Goal: Task Accomplishment & Management: Manage account settings

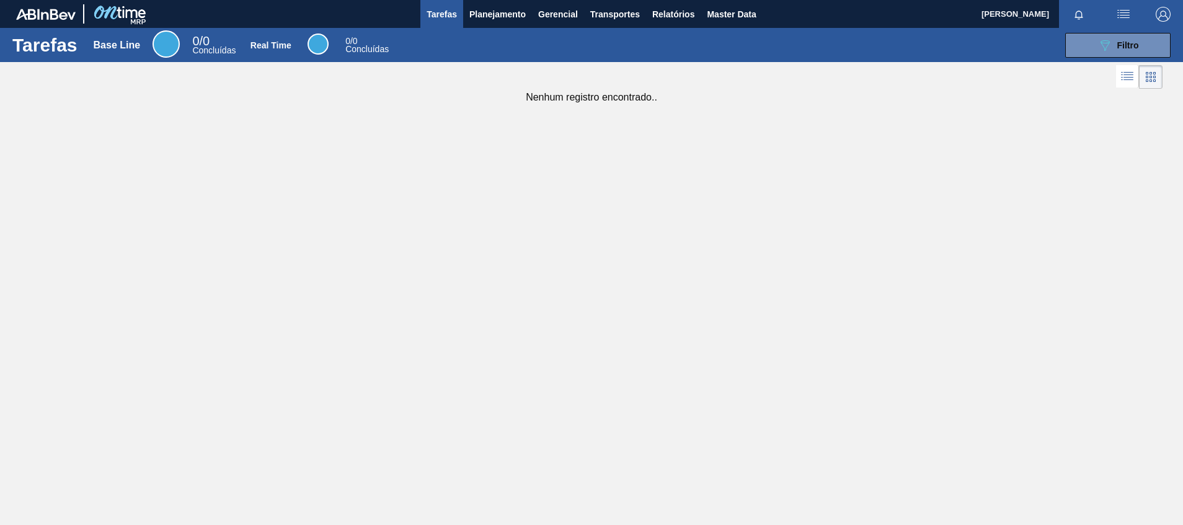
click at [450, 108] on div "Tarefas Base Line 0 / 0 Concluídas Real Time 0 / 0 Concluídas 089F7B8B-B2A5-4AF…" at bounding box center [591, 248] width 1183 height 441
click at [502, 16] on span "Planejamento" at bounding box center [497, 14] width 56 height 15
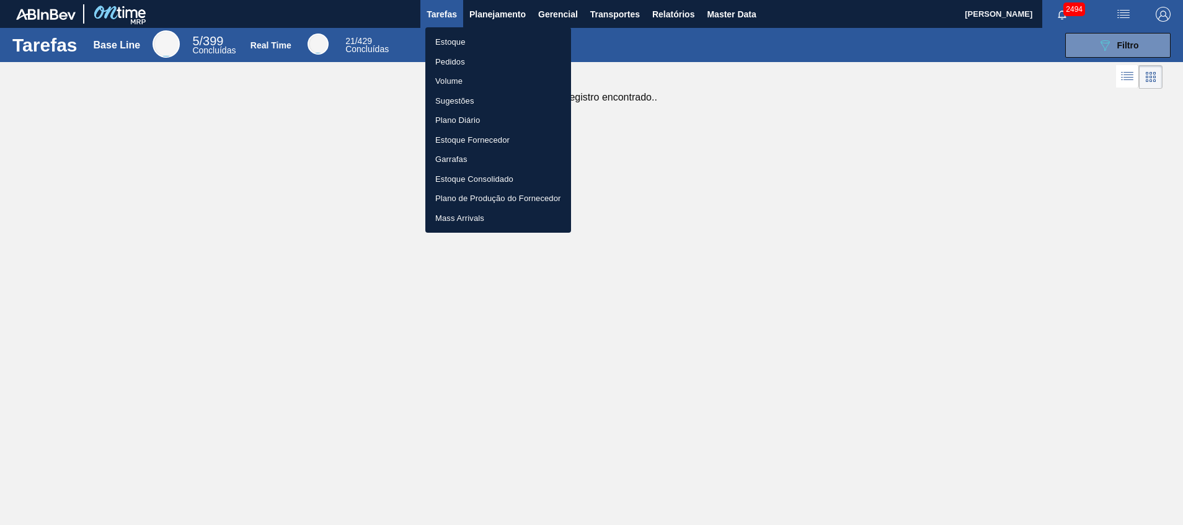
click at [490, 27] on ul "Estoque Pedidos Volume Sugestões Plano Diário Estoque Fornecedor Garrafas Estoq…" at bounding box center [498, 129] width 146 height 205
click at [487, 40] on li "Estoque" at bounding box center [498, 42] width 146 height 20
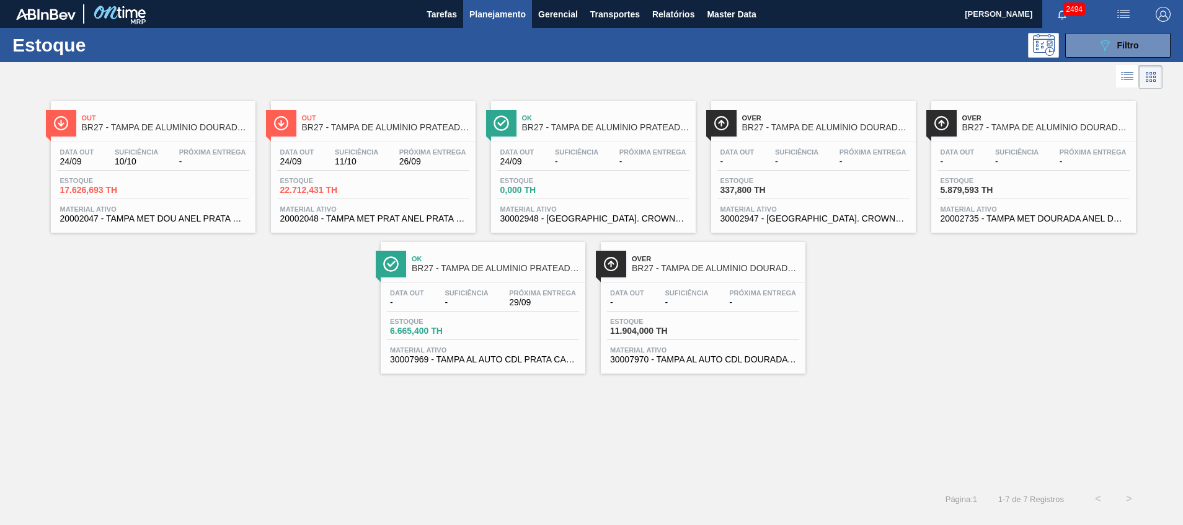
click at [1084, 52] on button "089F7B8B-B2A5-4AFE-B5C0-19BA573D28AC Filtro" at bounding box center [1117, 45] width 105 height 25
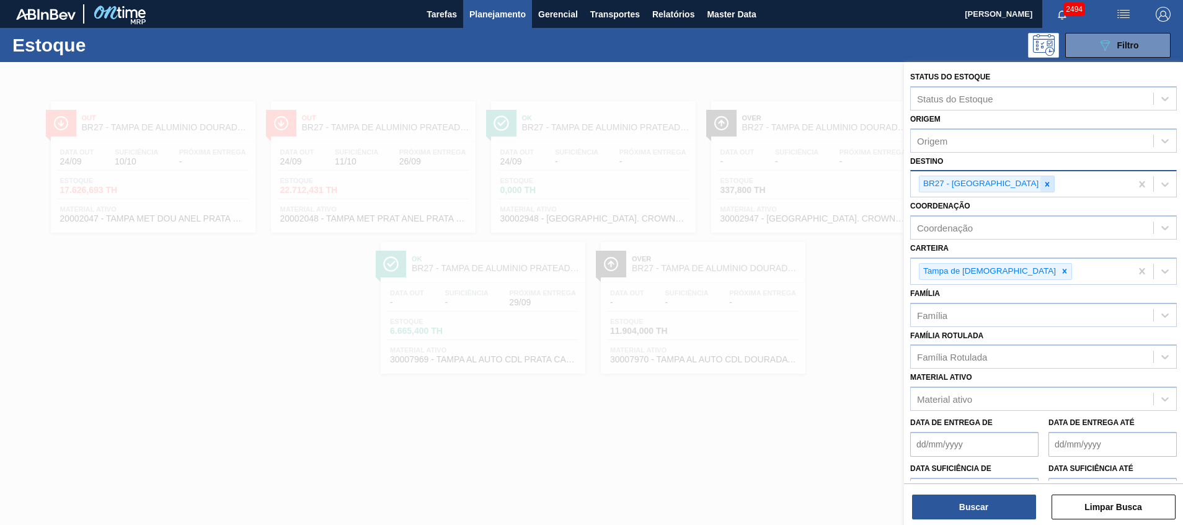
click at [1043, 184] on icon at bounding box center [1047, 184] width 9 height 9
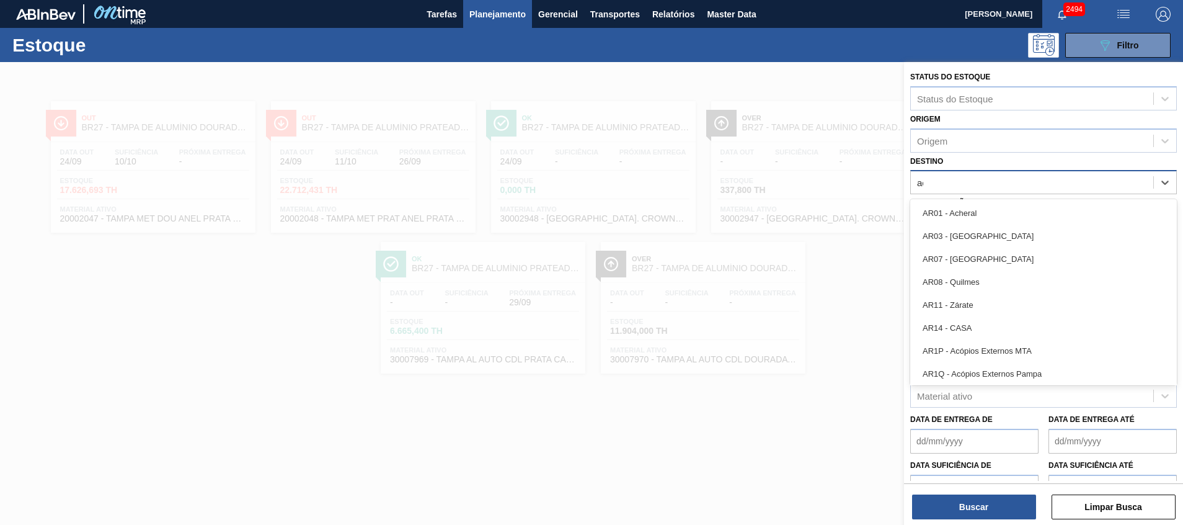
type input "a"
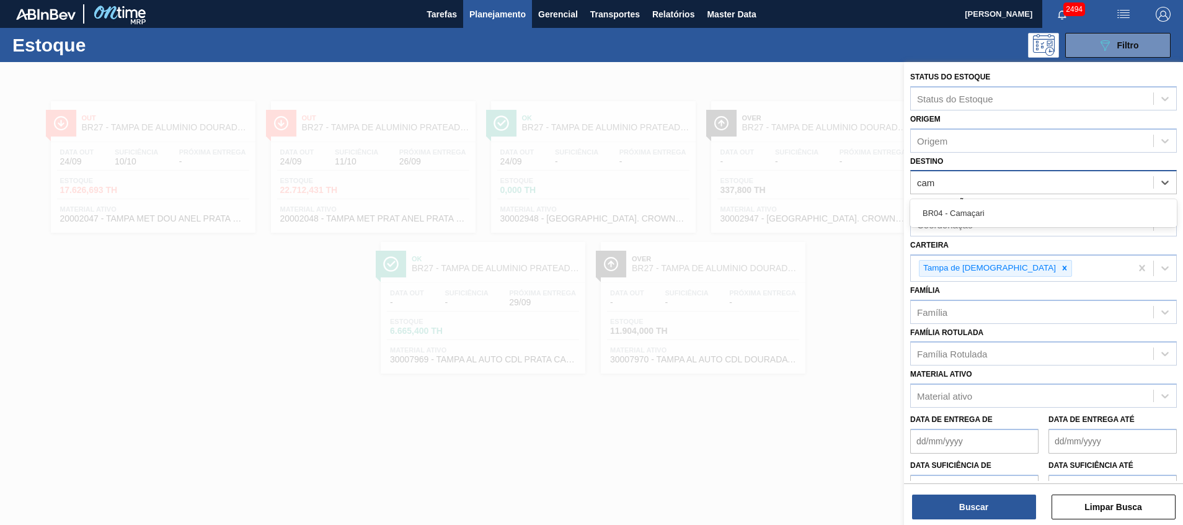
type input "cama"
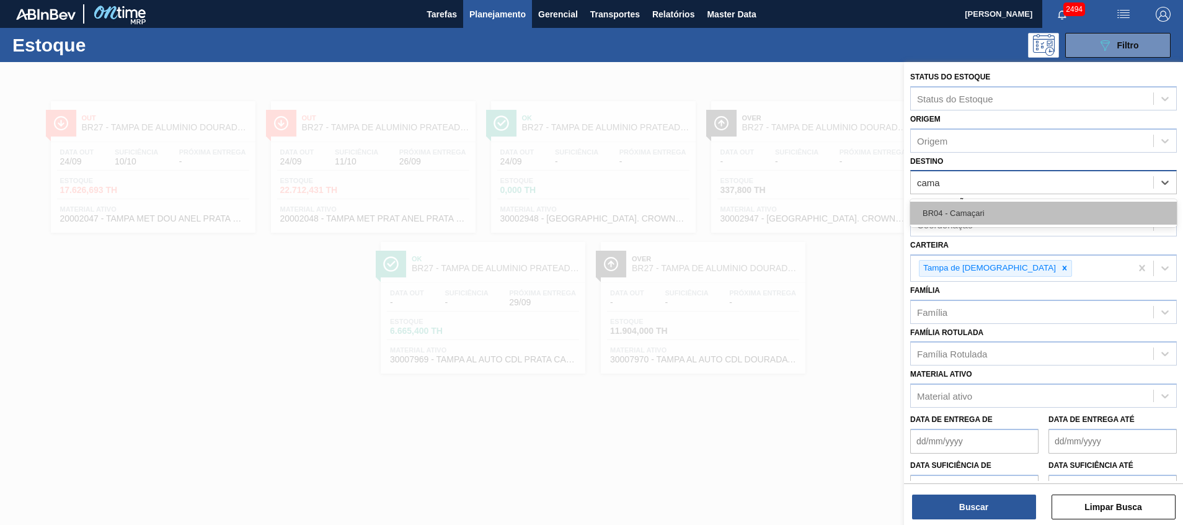
click at [972, 209] on div "BR04 - Camaçari" at bounding box center [1043, 213] width 267 height 23
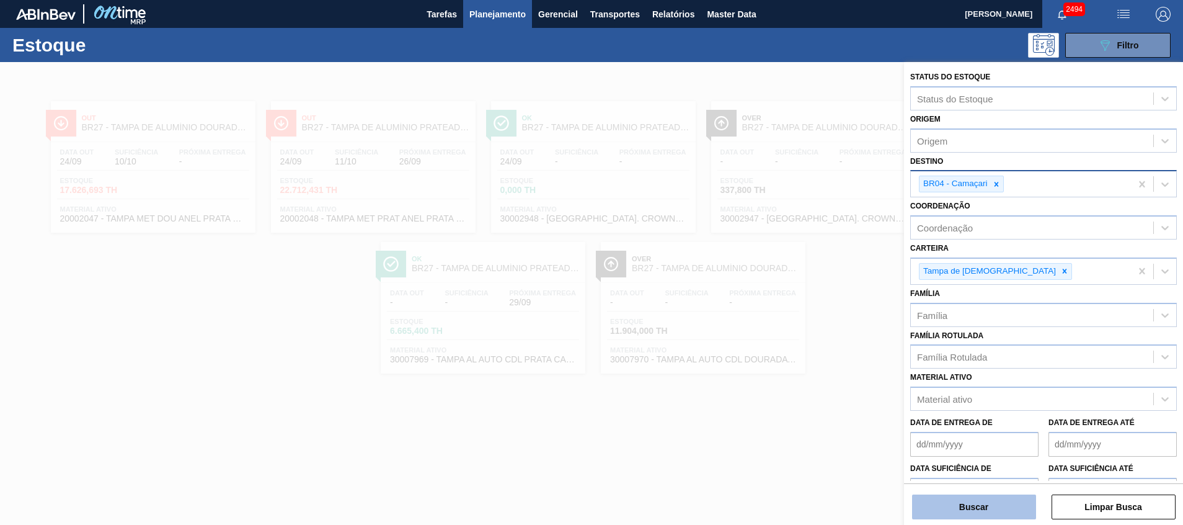
click at [944, 506] on button "Buscar" at bounding box center [974, 506] width 124 height 25
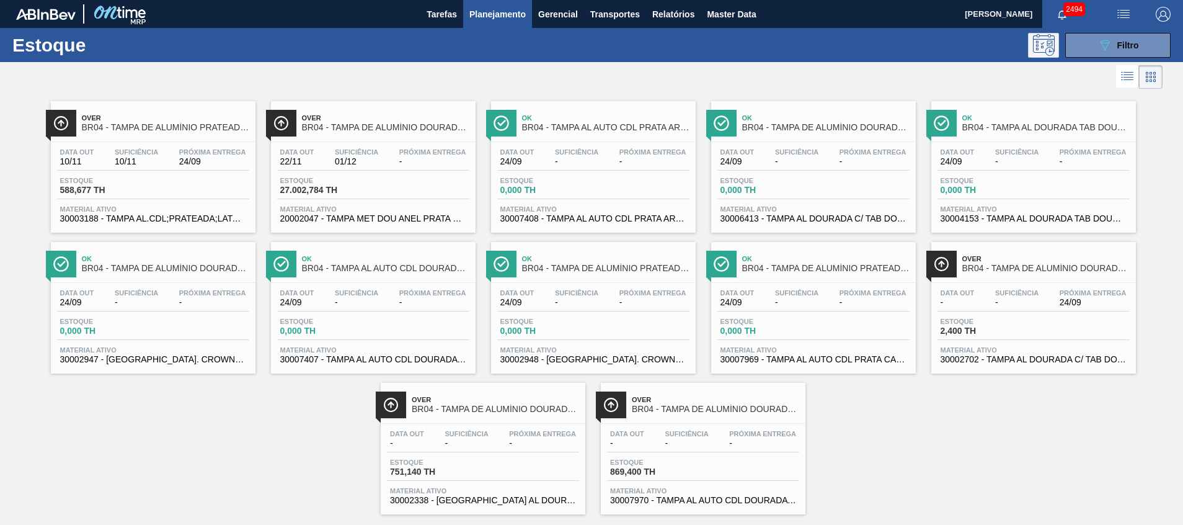
drag, startPoint x: 1039, startPoint y: 41, endPoint x: 1053, endPoint y: 46, distance: 15.1
click at [1040, 42] on icon at bounding box center [1044, 45] width 22 height 22
click at [1084, 47] on button "089F7B8B-B2A5-4AFE-B5C0-19BA573D28AC Filtro" at bounding box center [1117, 45] width 105 height 25
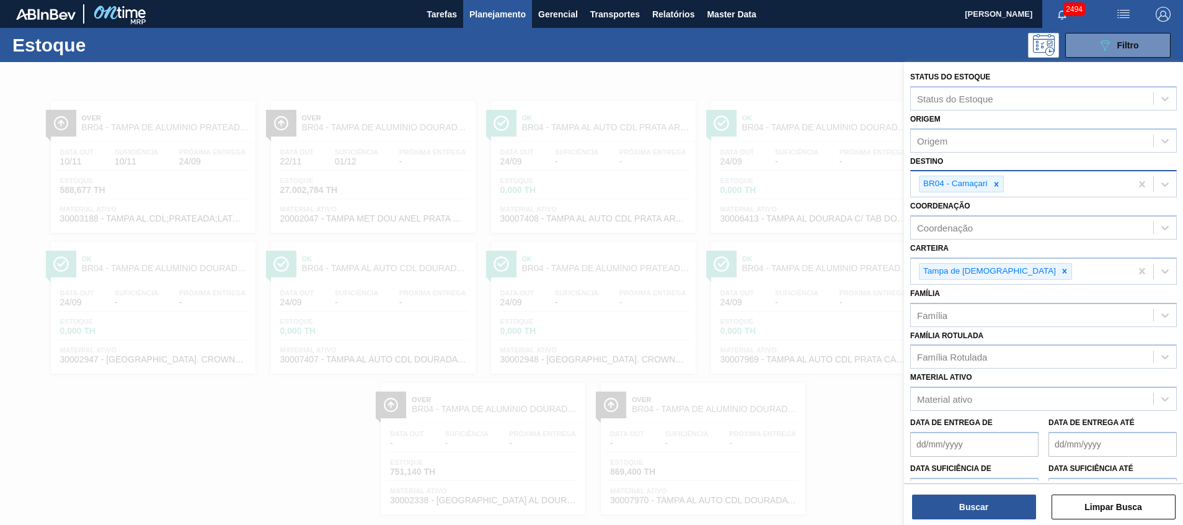
click at [526, 391] on div at bounding box center [591, 324] width 1183 height 525
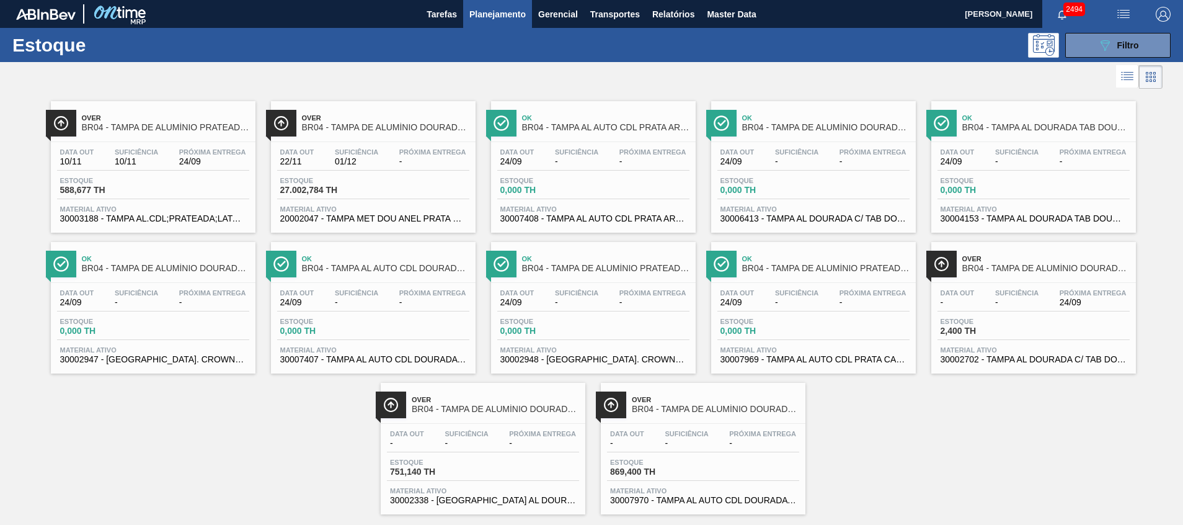
drag, startPoint x: 360, startPoint y: 156, endPoint x: 186, endPoint y: 445, distance: 337.4
click at [186, 445] on div "Over BR04 - TAMPA DE ALUMÍNIO PRATEADA BALL CDL Data out 10/11 Suficiência 10/1…" at bounding box center [591, 303] width 1183 height 422
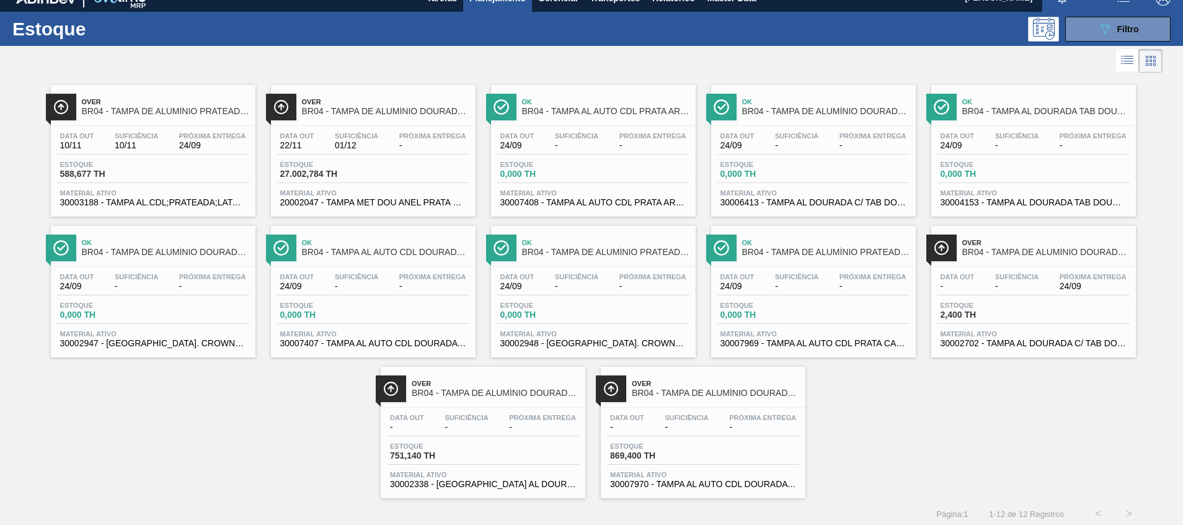
scroll to position [20, 0]
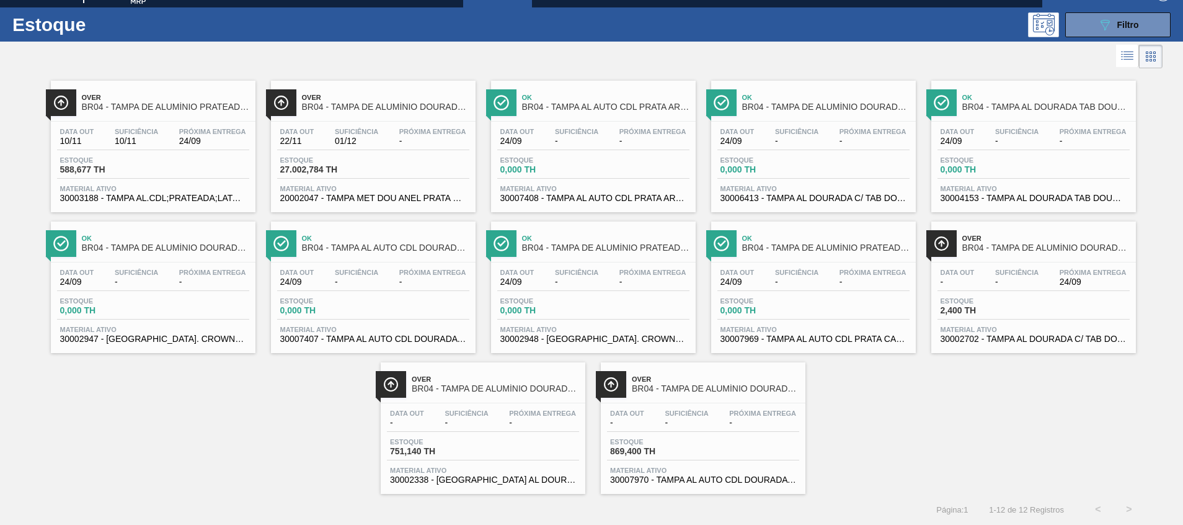
click at [358, 157] on span "Estoque" at bounding box center [323, 159] width 87 height 7
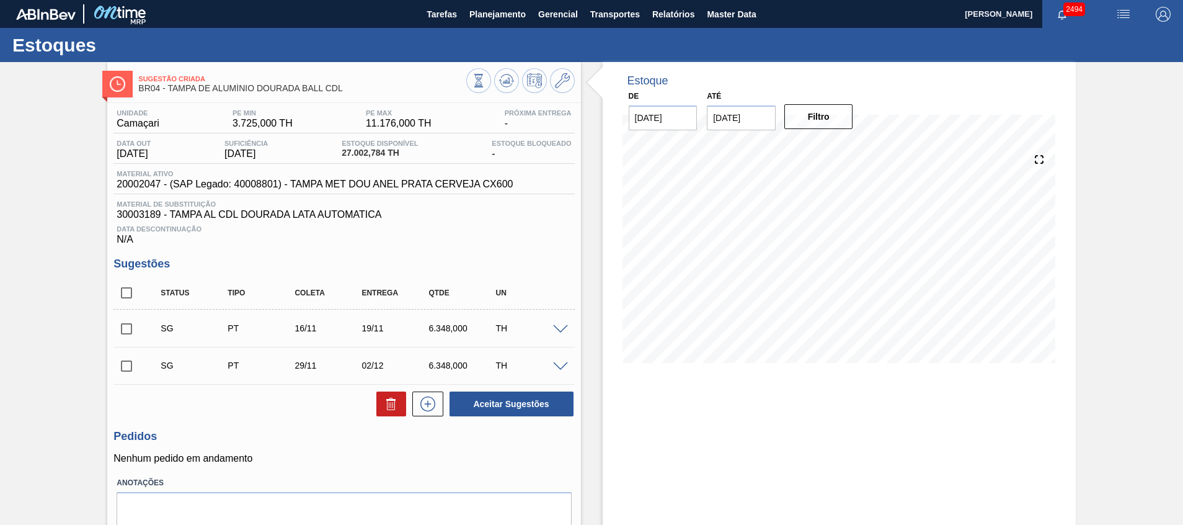
click at [574, 84] on div "Sugestão Criada BR04 - TAMPA DE ALUMÍNIO DOURADA BALL CDL" at bounding box center [343, 82] width 473 height 28
click at [561, 82] on icon at bounding box center [562, 80] width 15 height 15
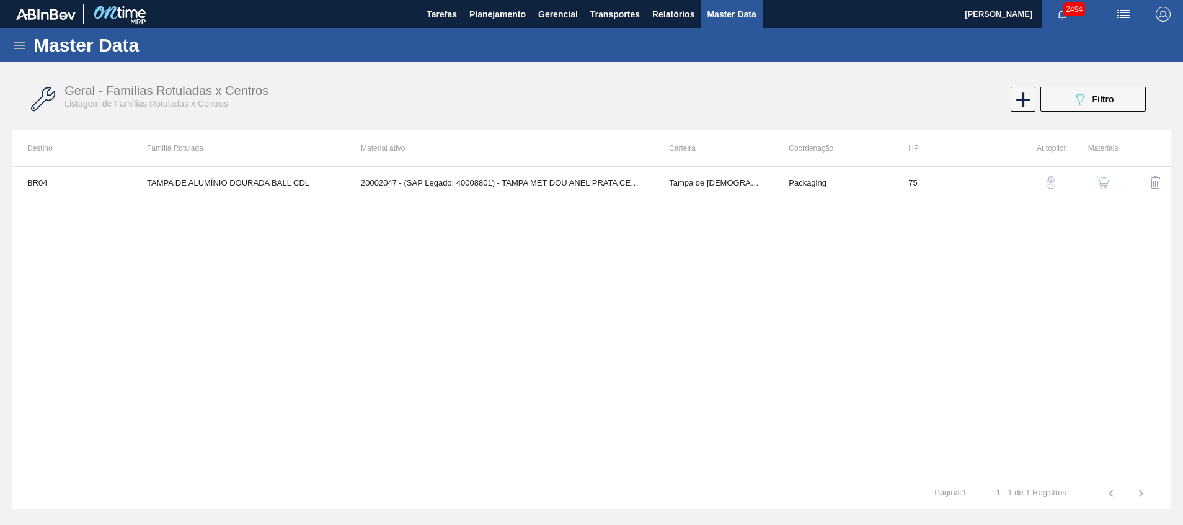
click at [1114, 182] on button "button" at bounding box center [1103, 182] width 30 height 30
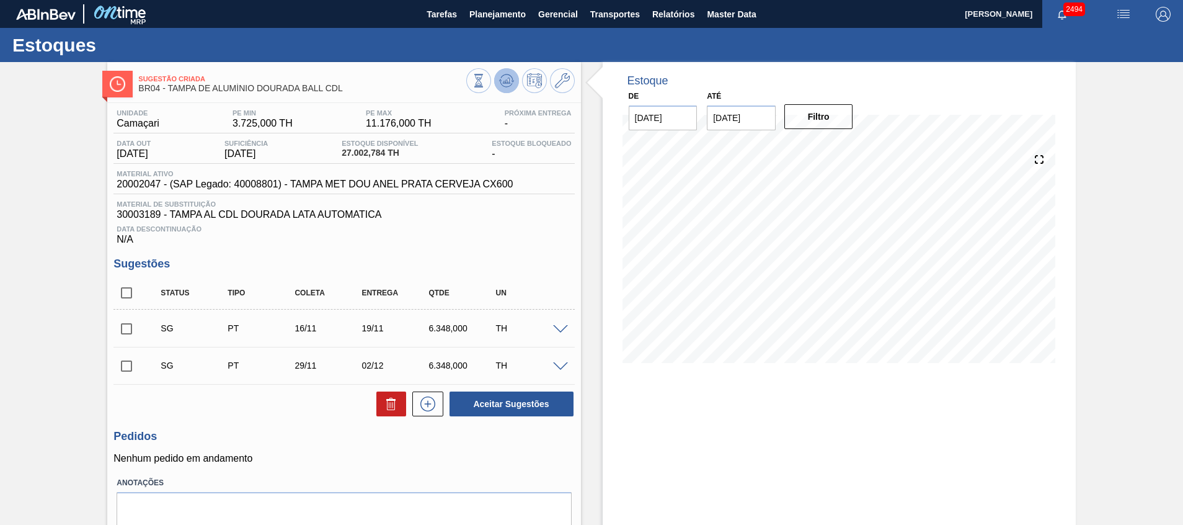
click at [508, 82] on icon at bounding box center [506, 80] width 15 height 15
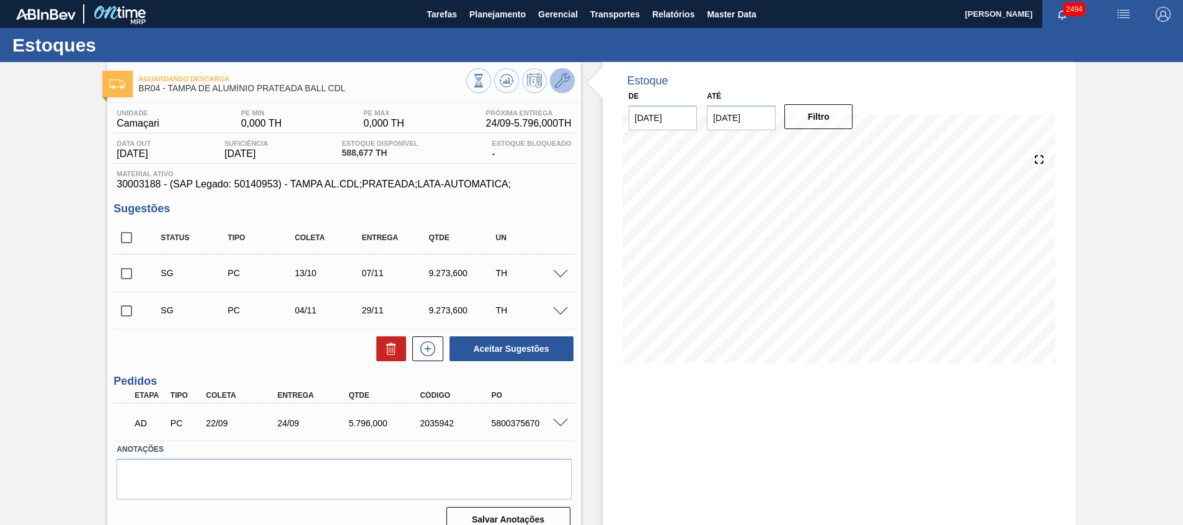
click at [561, 80] on icon at bounding box center [562, 80] width 15 height 15
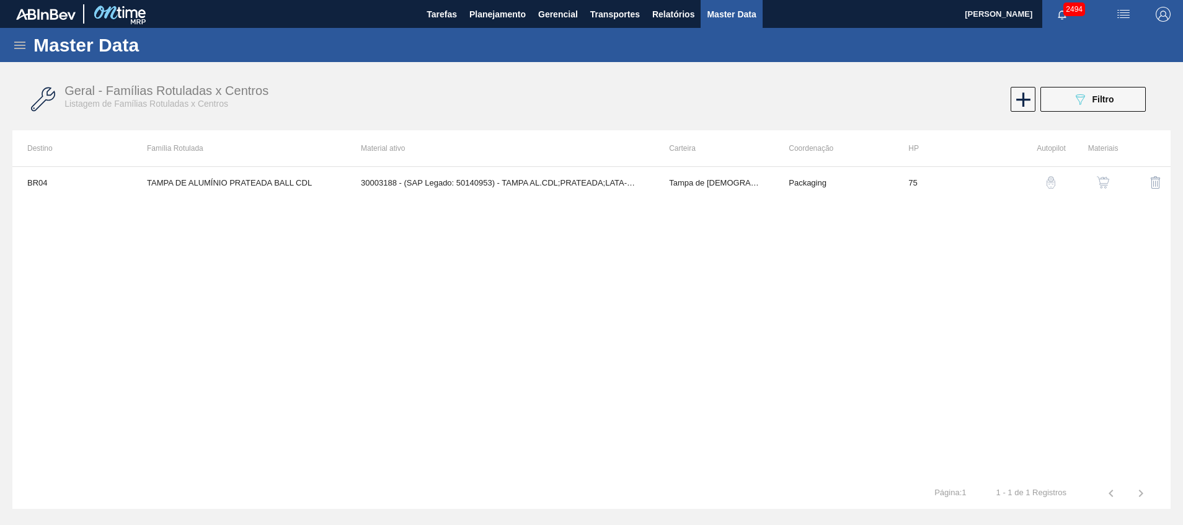
click at [1112, 181] on button "button" at bounding box center [1103, 182] width 30 height 30
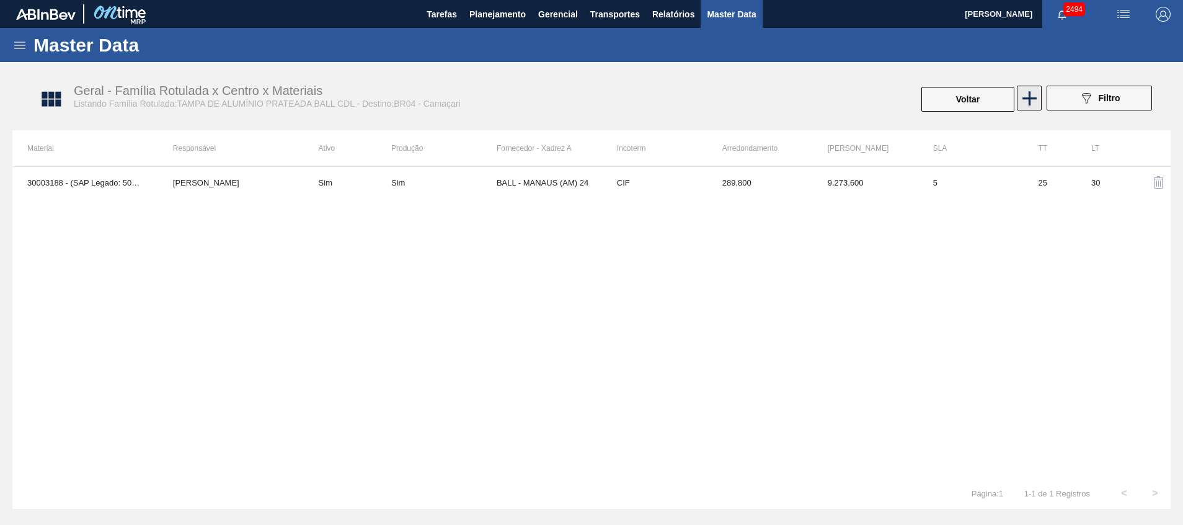
click at [1021, 90] on icon at bounding box center [1029, 98] width 24 height 24
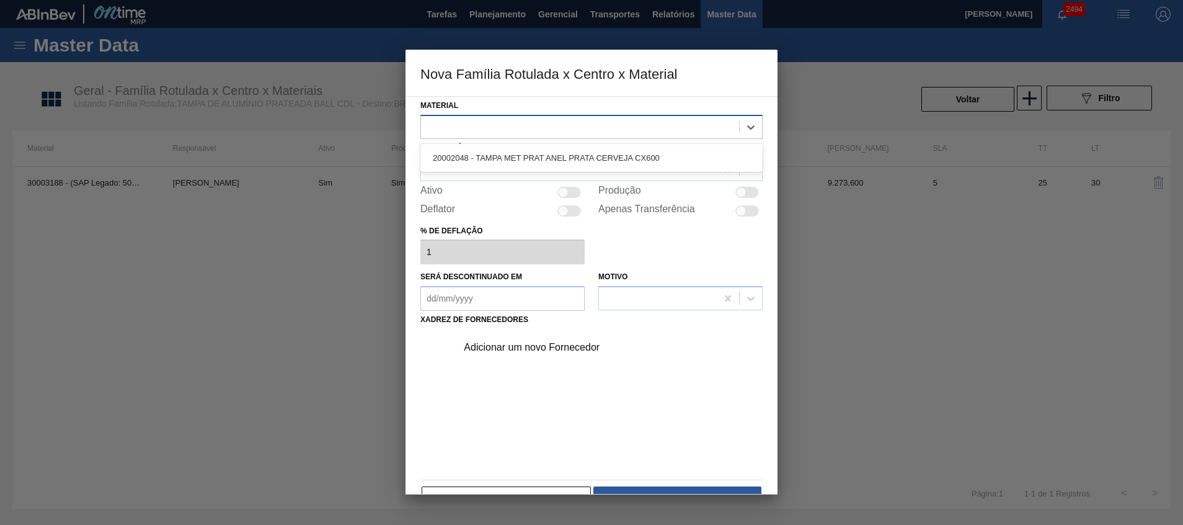
click at [538, 130] on div at bounding box center [580, 127] width 318 height 18
click at [539, 171] on div "20002048 - TAMPA MET PRAT ANEL PRATA CERVEJA CX600" at bounding box center [591, 158] width 342 height 28
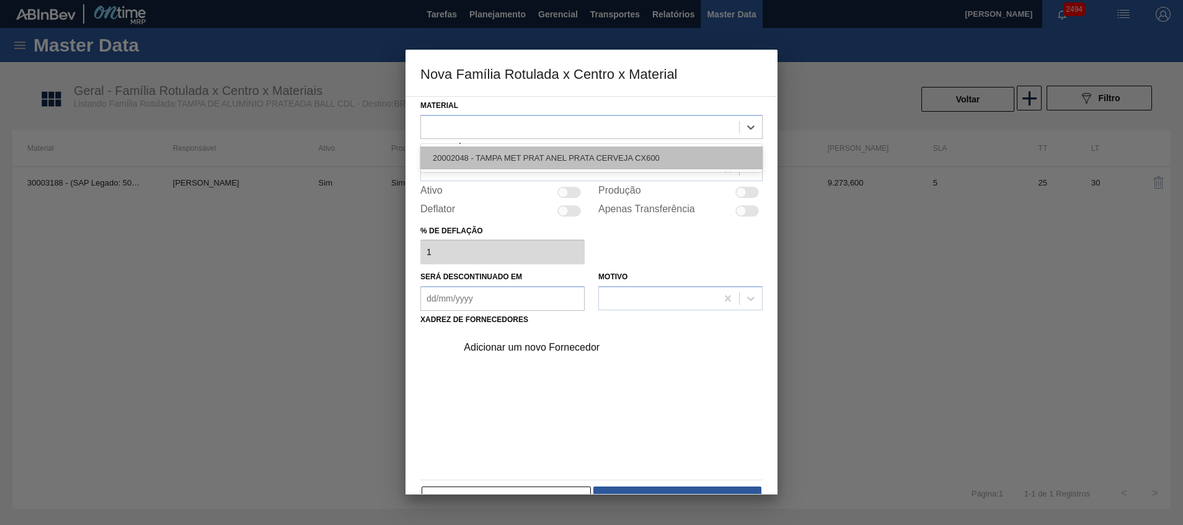
click at [539, 158] on div "20002048 - TAMPA MET PRAT ANEL PRATA CERVEJA CX600" at bounding box center [591, 157] width 342 height 23
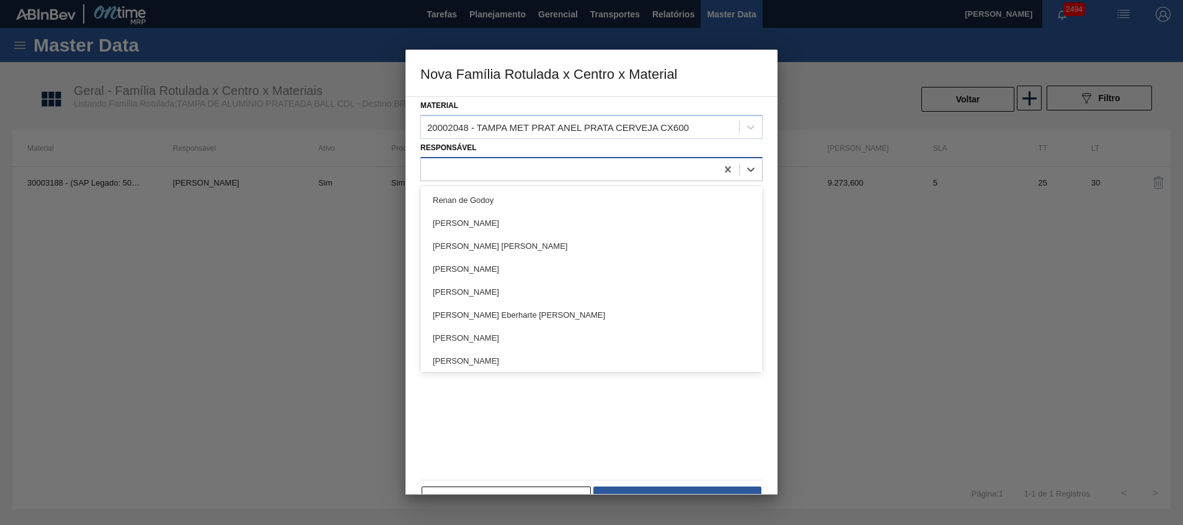
click at [536, 165] on div at bounding box center [569, 169] width 296 height 18
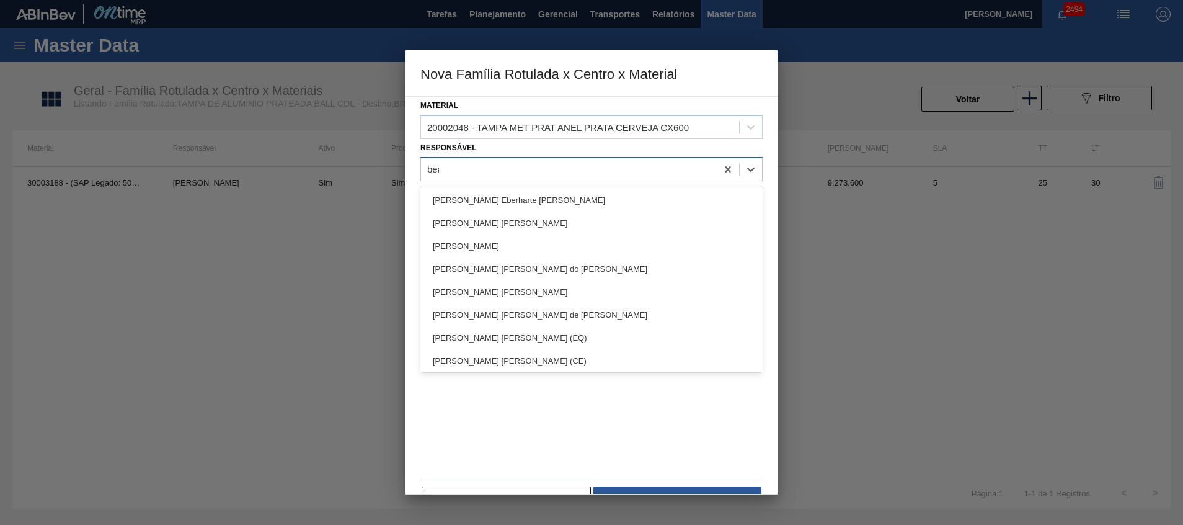
type input "beat"
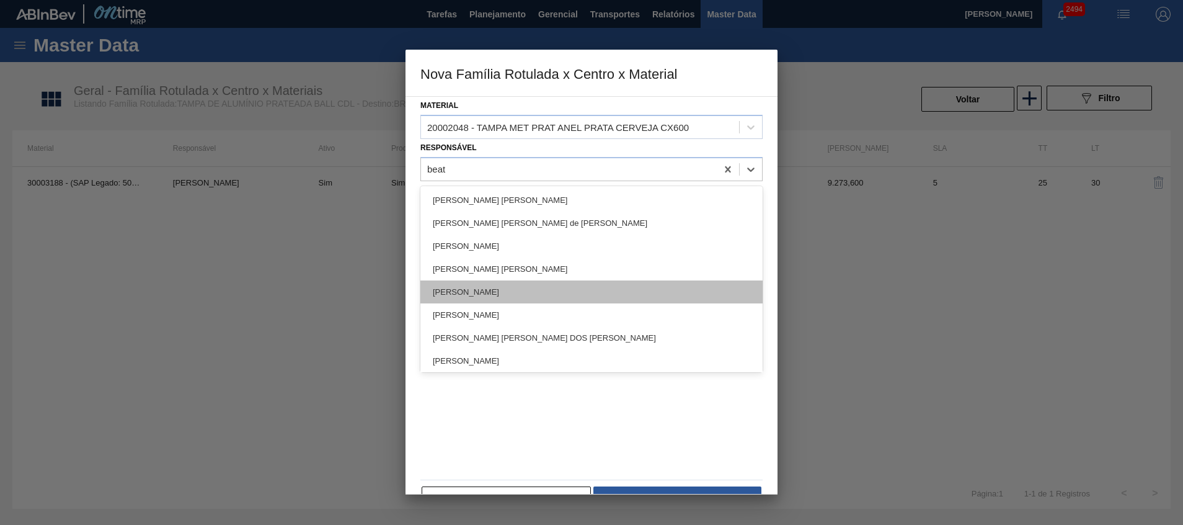
click at [513, 293] on div "[PERSON_NAME]" at bounding box center [591, 291] width 342 height 23
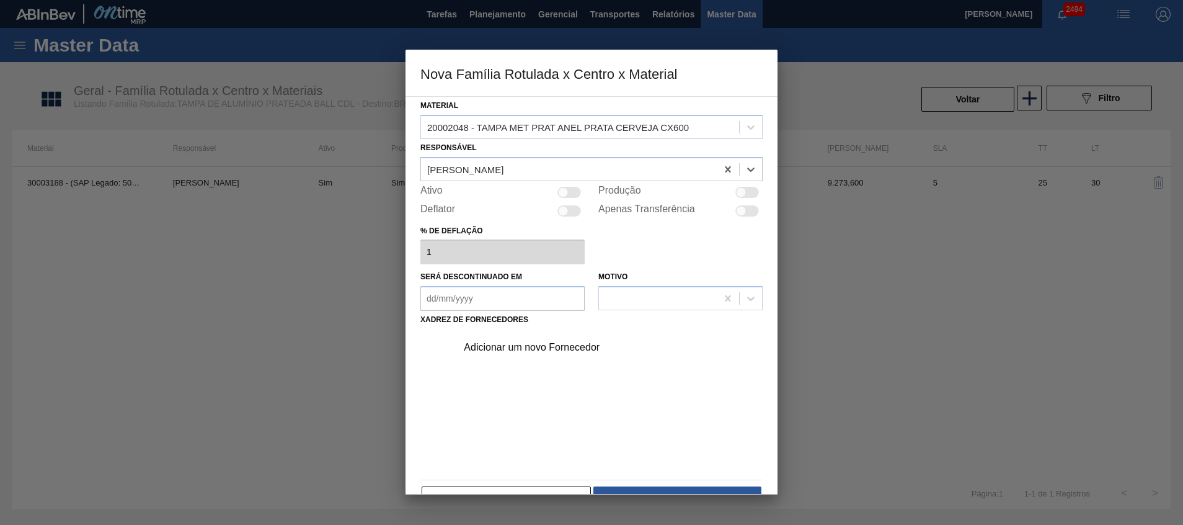
click at [572, 190] on div at bounding box center [569, 192] width 24 height 11
checkbox input "true"
click at [568, 190] on div at bounding box center [569, 192] width 24 height 11
checkbox input "false"
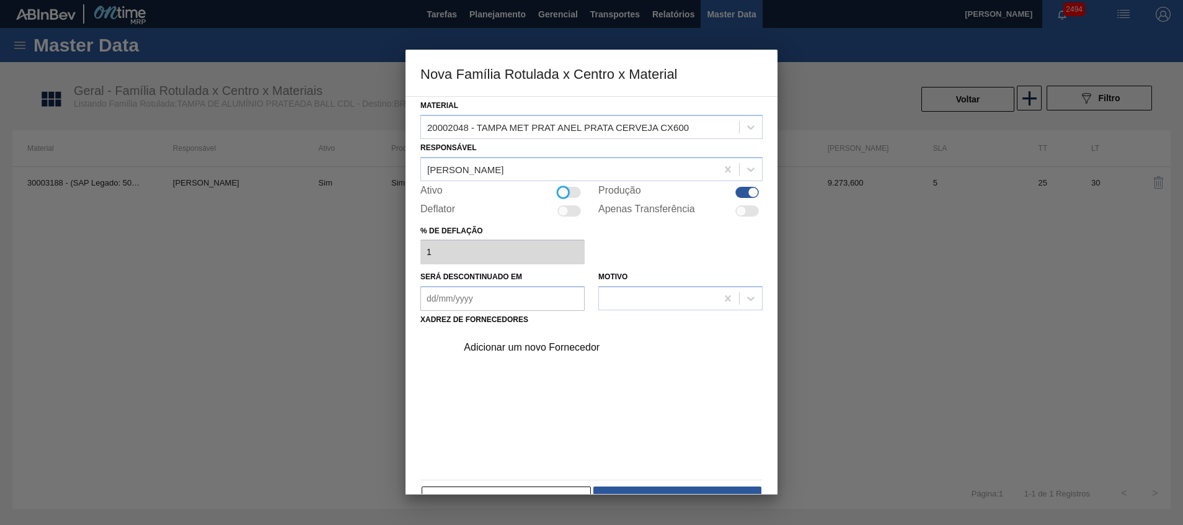
click at [563, 352] on div "Adicionar um novo Fornecedor" at bounding box center [585, 347] width 243 height 11
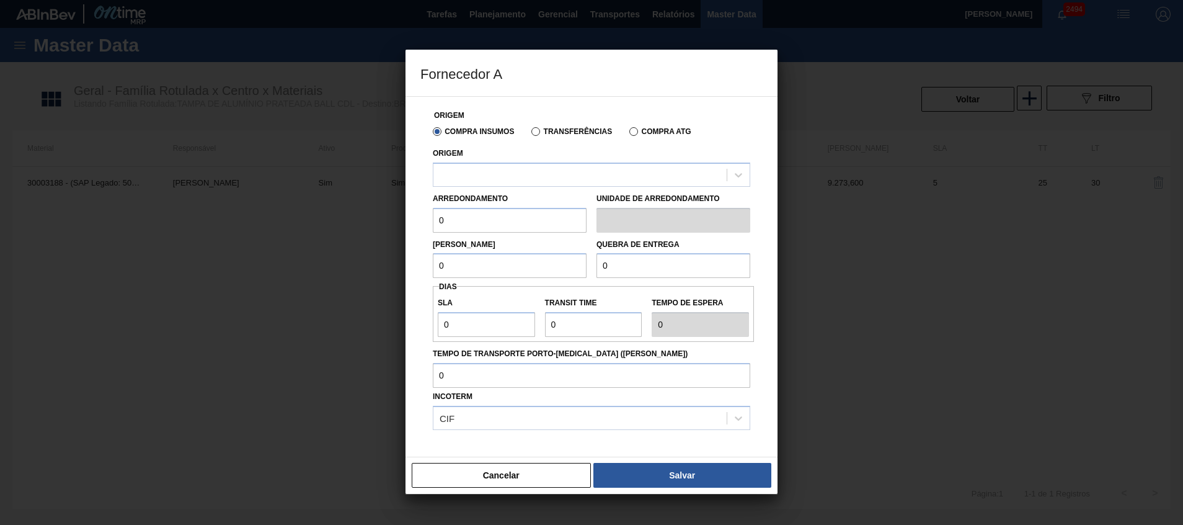
click at [551, 128] on label "Transferências" at bounding box center [571, 131] width 81 height 9
click at [529, 134] on input "Transferências" at bounding box center [529, 134] width 0 height 0
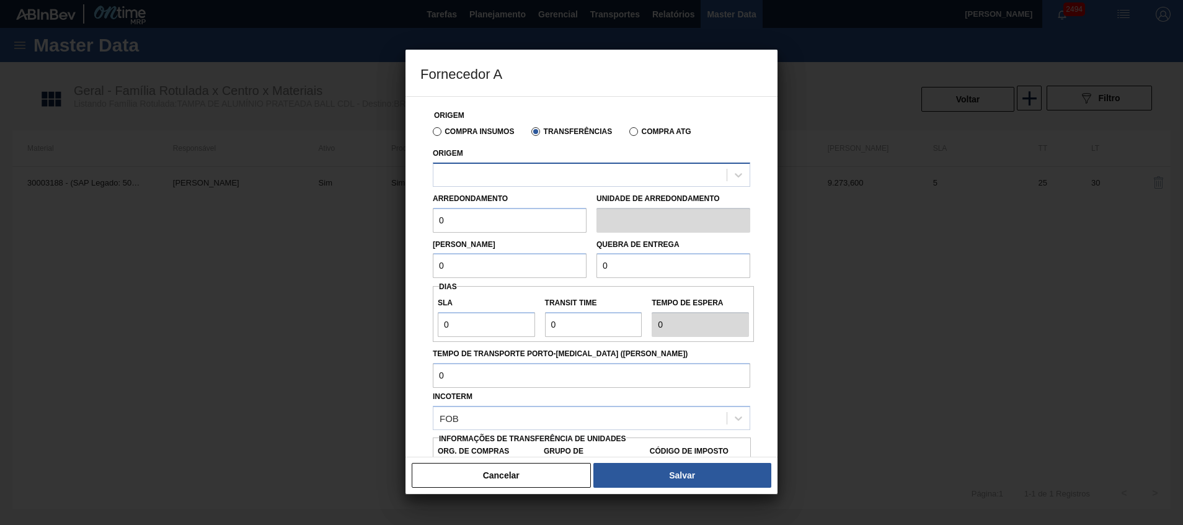
click at [531, 177] on div at bounding box center [579, 175] width 293 height 18
click at [521, 172] on div at bounding box center [579, 175] width 293 height 18
click at [521, 173] on div at bounding box center [579, 175] width 293 height 18
click at [503, 192] on div "Arredondamento 0" at bounding box center [510, 211] width 154 height 43
click at [506, 178] on div at bounding box center [579, 175] width 293 height 18
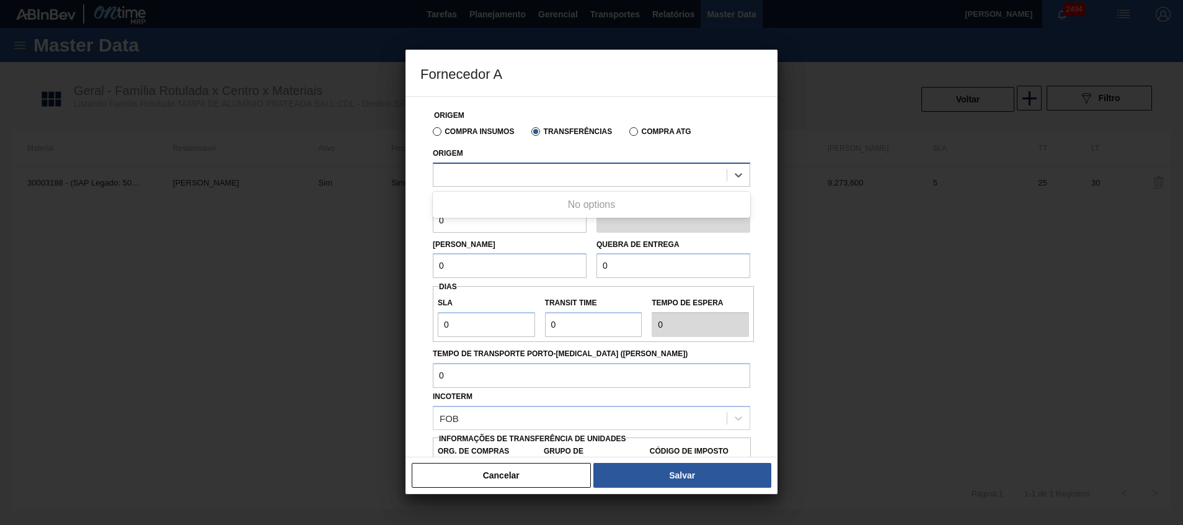
click at [506, 178] on div at bounding box center [579, 175] width 293 height 18
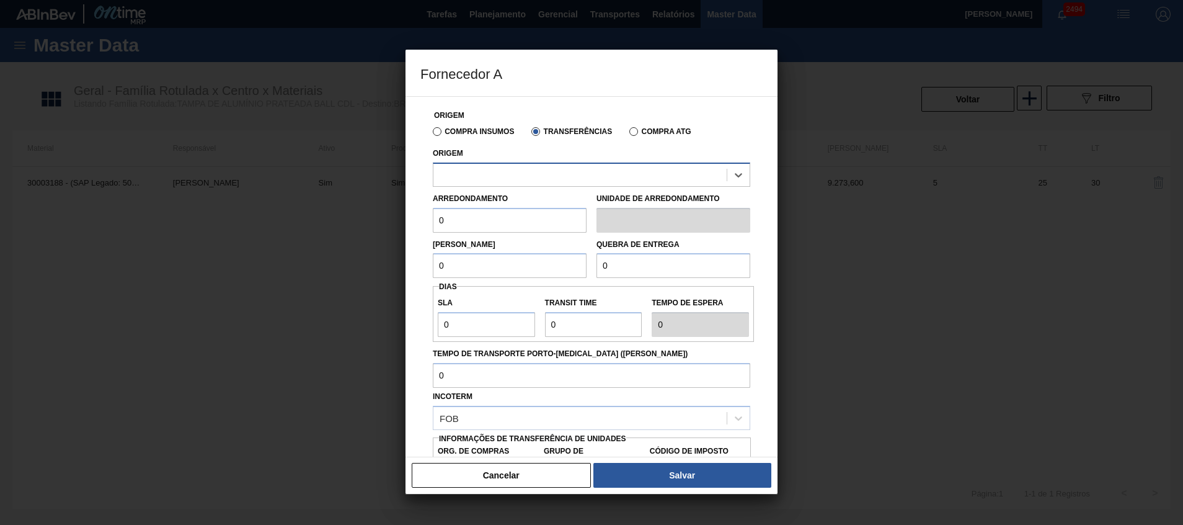
click at [506, 178] on div at bounding box center [579, 175] width 293 height 18
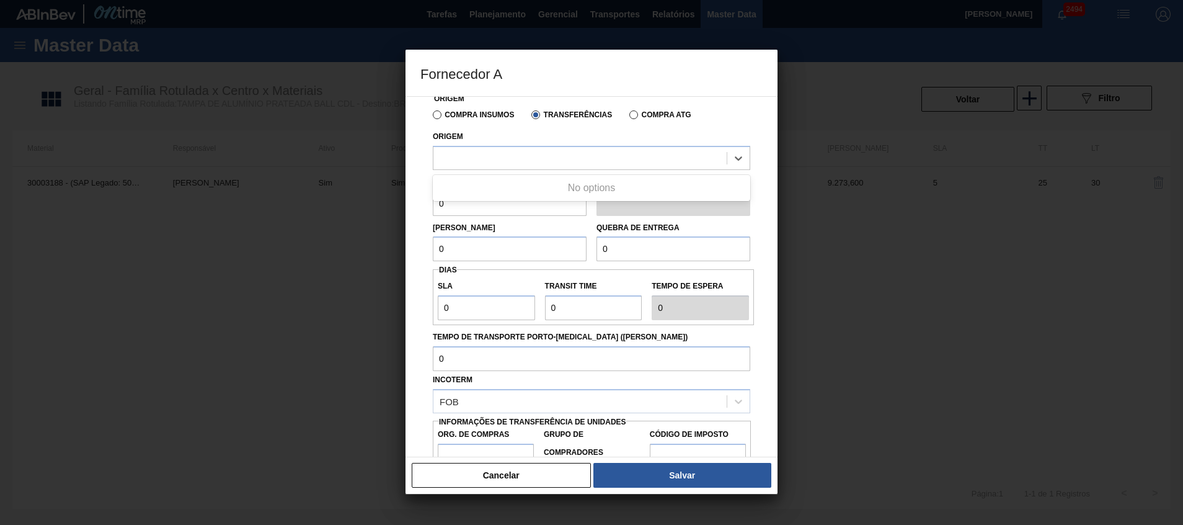
scroll to position [66, 0]
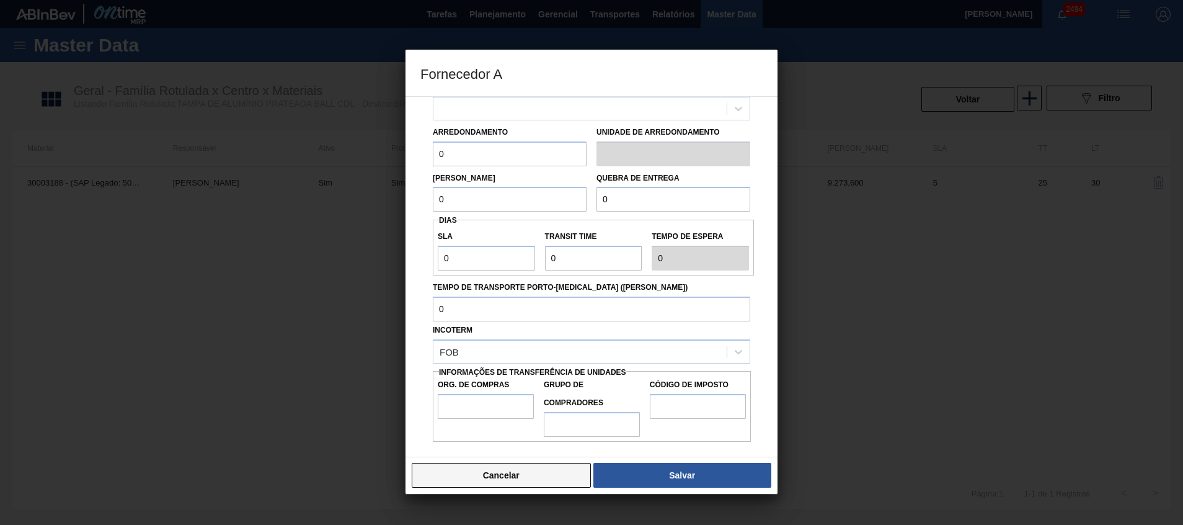
click at [541, 473] on button "Cancelar" at bounding box center [501, 475] width 179 height 25
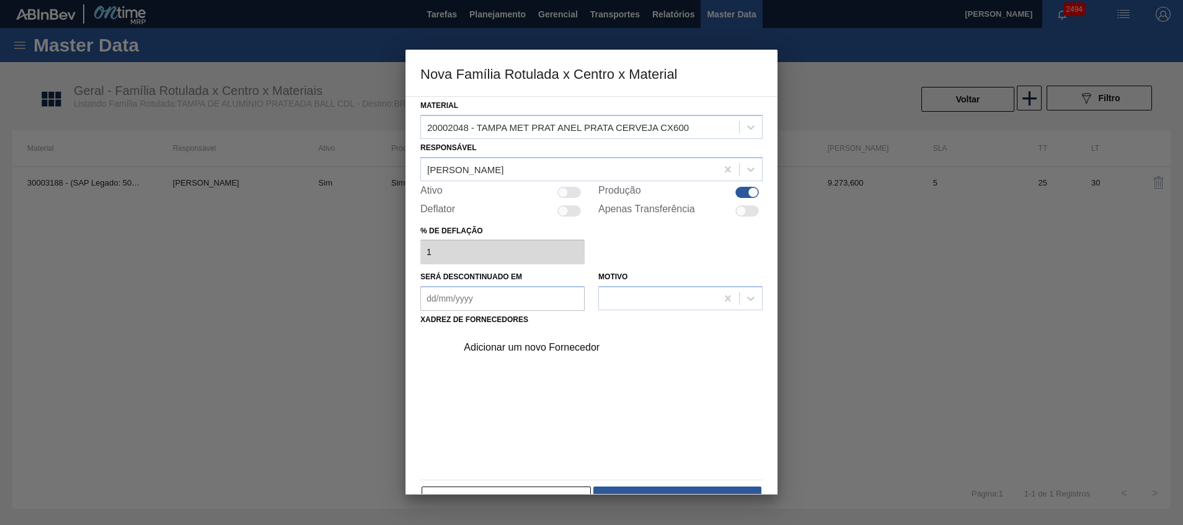
click at [545, 350] on div "Adicionar um novo Fornecedor" at bounding box center [585, 347] width 243 height 11
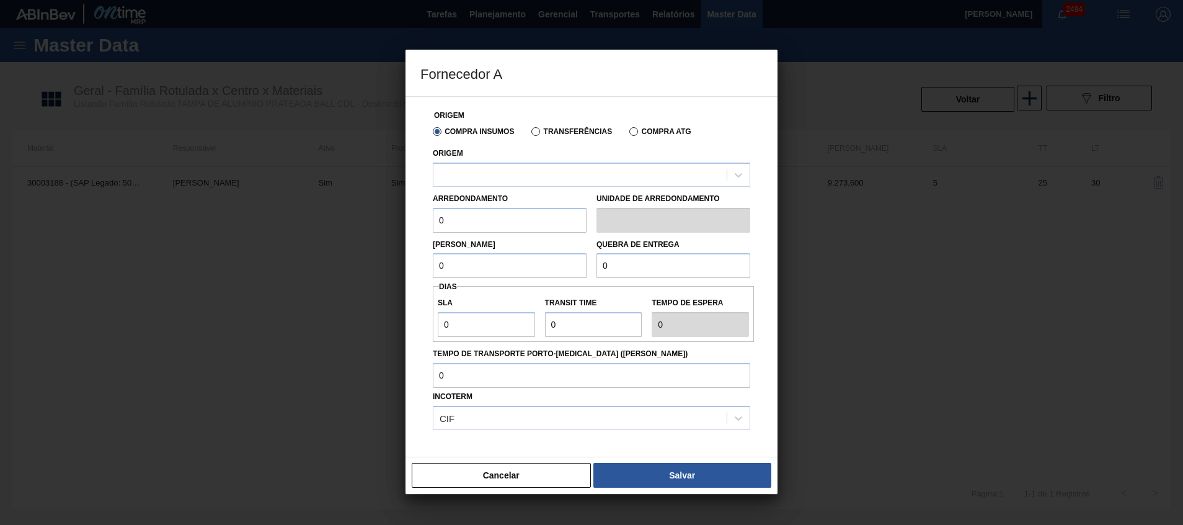
click at [559, 122] on div "Compra Insumos Transferências Compra ATG" at bounding box center [591, 130] width 327 height 21
click at [535, 185] on div at bounding box center [591, 174] width 317 height 24
click at [569, 130] on label "Transferências" at bounding box center [571, 131] width 81 height 9
click at [529, 134] on input "Transferências" at bounding box center [529, 134] width 0 height 0
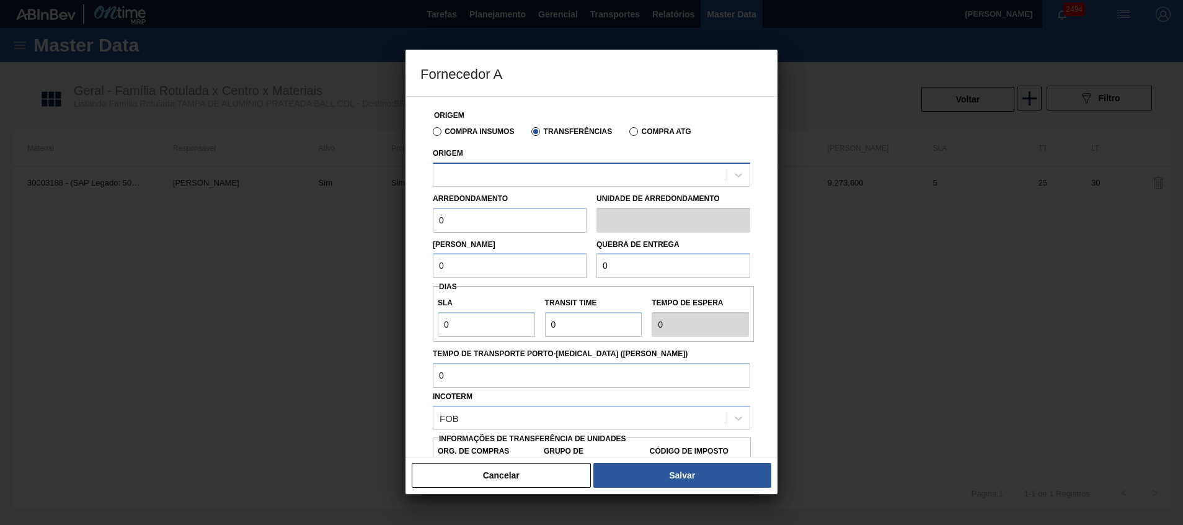
click at [565, 161] on div "Origem" at bounding box center [591, 165] width 317 height 42
click at [564, 179] on div at bounding box center [579, 175] width 293 height 18
type input "latas mi"
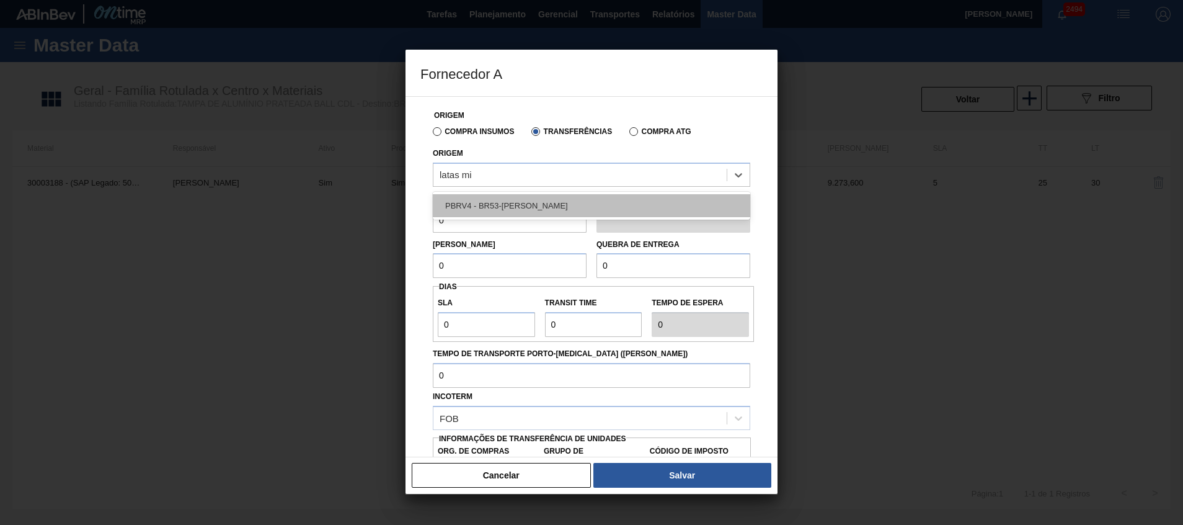
click at [551, 201] on div "PBRV4 - BR53-Latas Minas" at bounding box center [591, 205] width 317 height 23
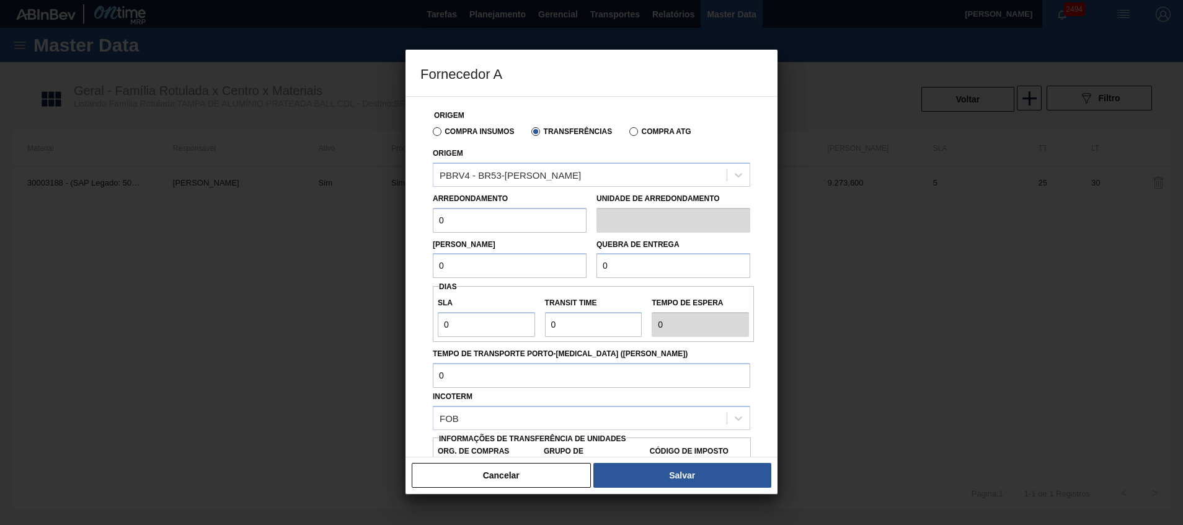
click at [533, 214] on input "0" at bounding box center [510, 220] width 154 height 25
type input "317,4"
type input "BR00"
type input "A01"
type input "I4"
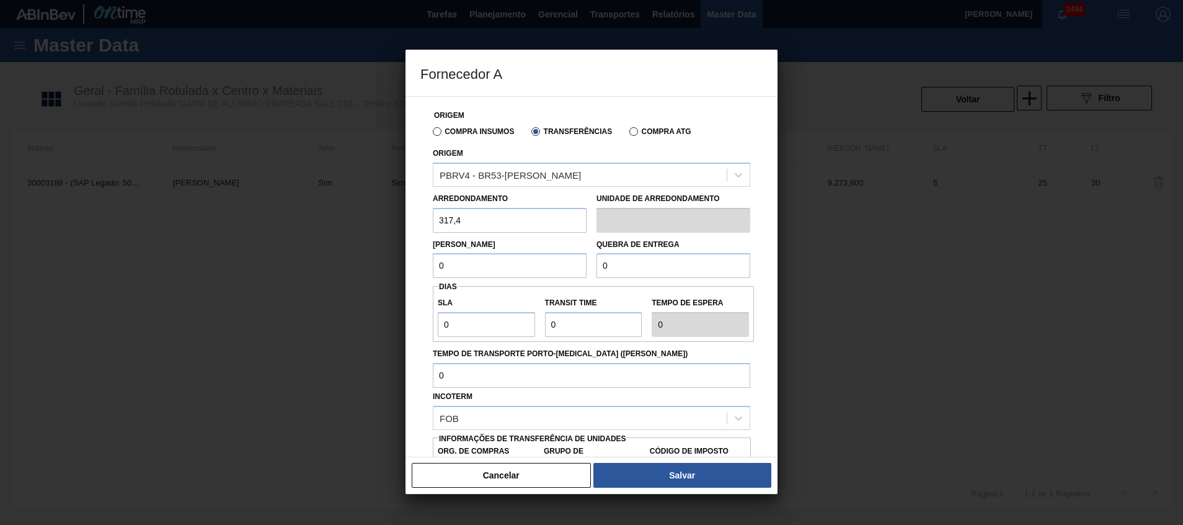
click at [483, 255] on input "0" at bounding box center [510, 265] width 154 height 25
type input "6.348"
click at [624, 268] on input "0" at bounding box center [673, 265] width 154 height 25
type input "6.348"
click at [468, 326] on input "0" at bounding box center [486, 324] width 97 height 25
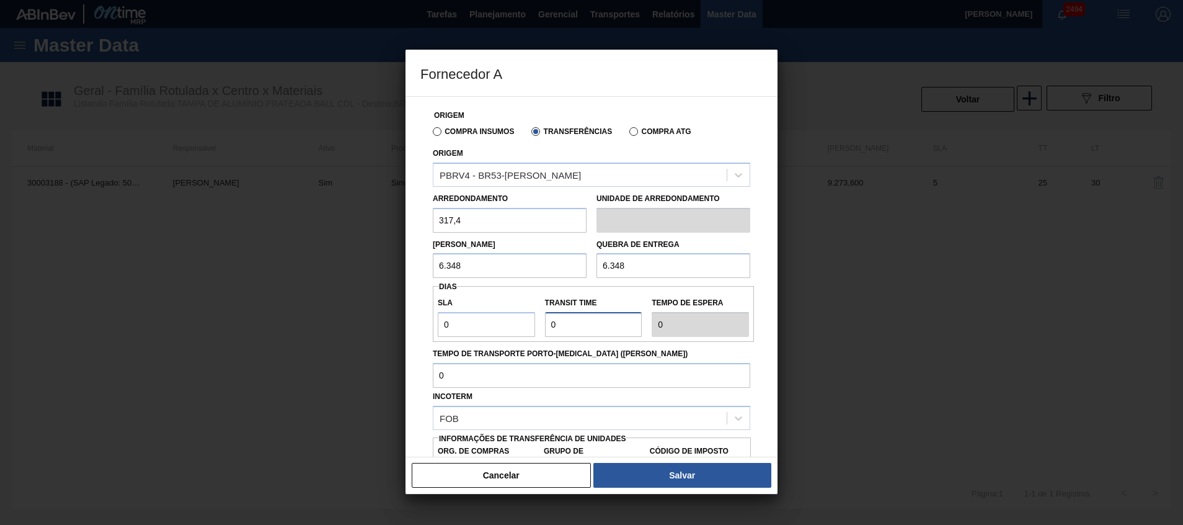
drag, startPoint x: 631, startPoint y: 324, endPoint x: 470, endPoint y: 328, distance: 160.6
click at [476, 328] on div "SLA 0 Transit Time Tempo de espera 0" at bounding box center [593, 314] width 321 height 46
type input "3"
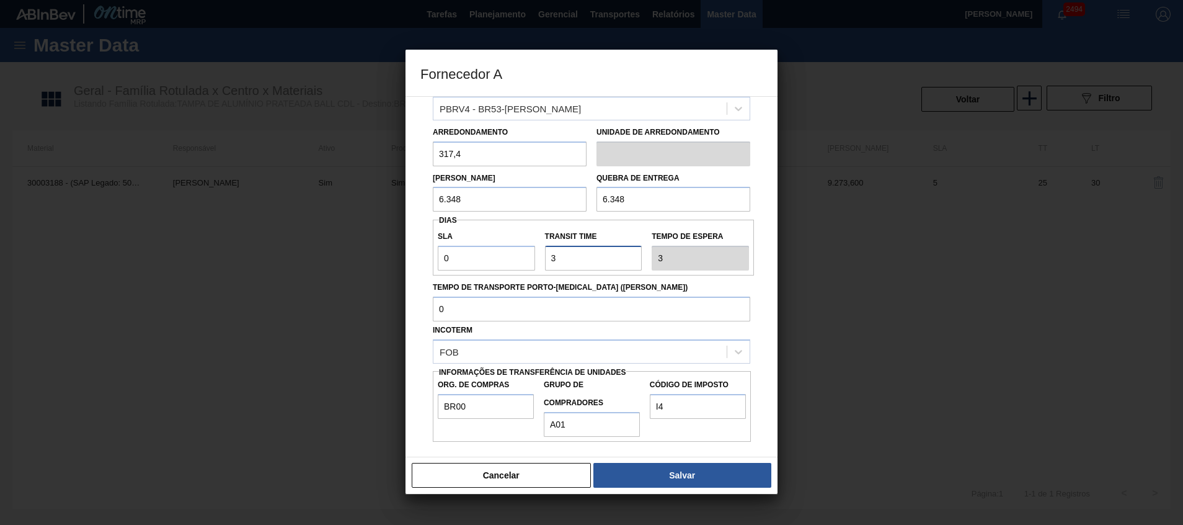
type input "3"
click at [492, 286] on label "Tempo de Transporte Porto-Doca (dias)" at bounding box center [591, 287] width 317 height 18
click at [492, 296] on input "Tempo de Transporte Porto-Doca (dias)" at bounding box center [591, 308] width 317 height 25
click at [697, 382] on label "Código de Imposto" at bounding box center [698, 385] width 96 height 18
click at [697, 394] on input "I4" at bounding box center [698, 406] width 96 height 25
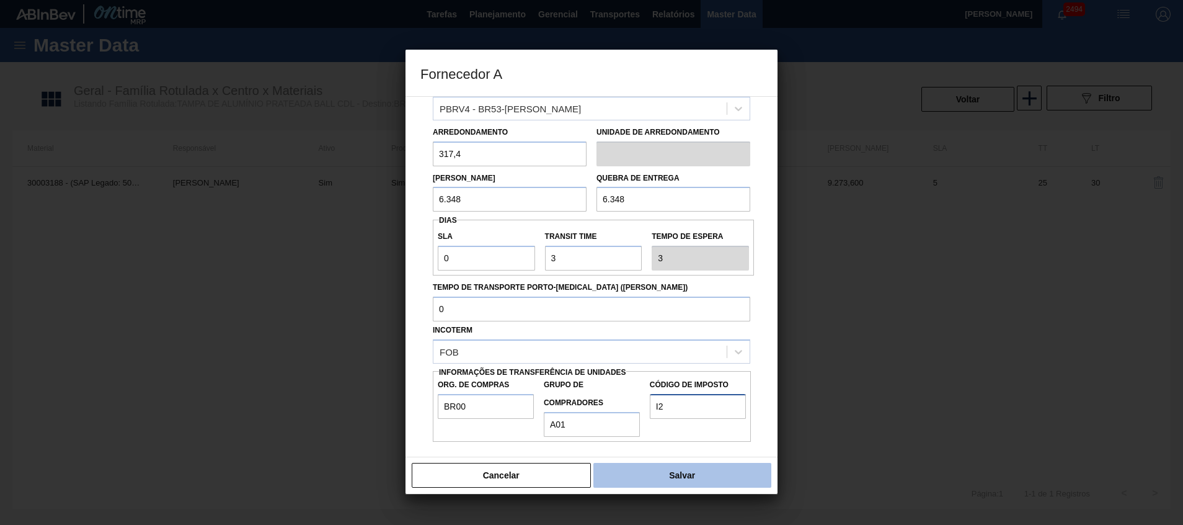
type input "I2"
click at [671, 471] on button "Salvar" at bounding box center [682, 475] width 178 height 25
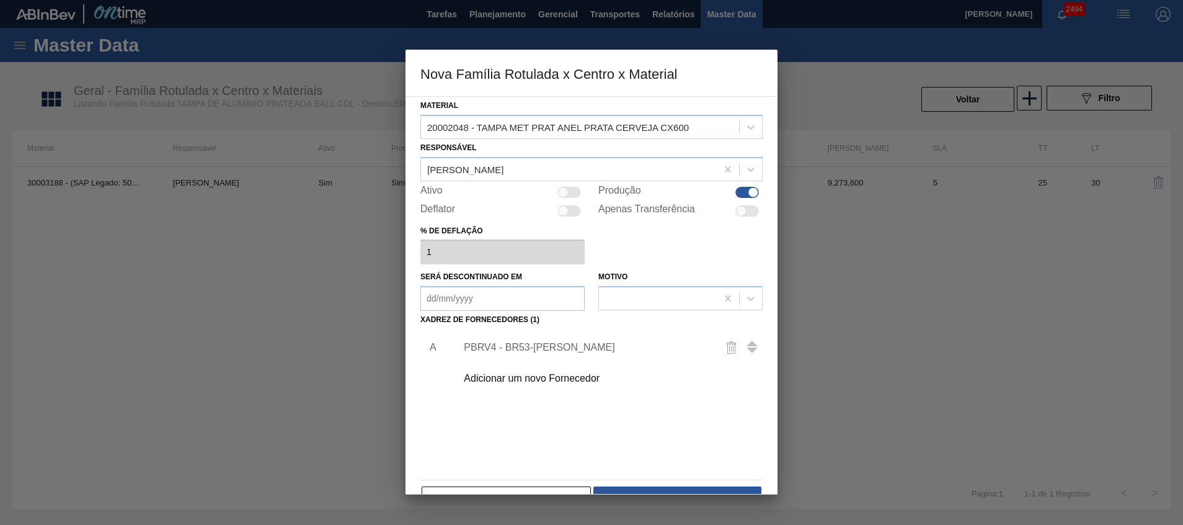
scroll to position [33, 0]
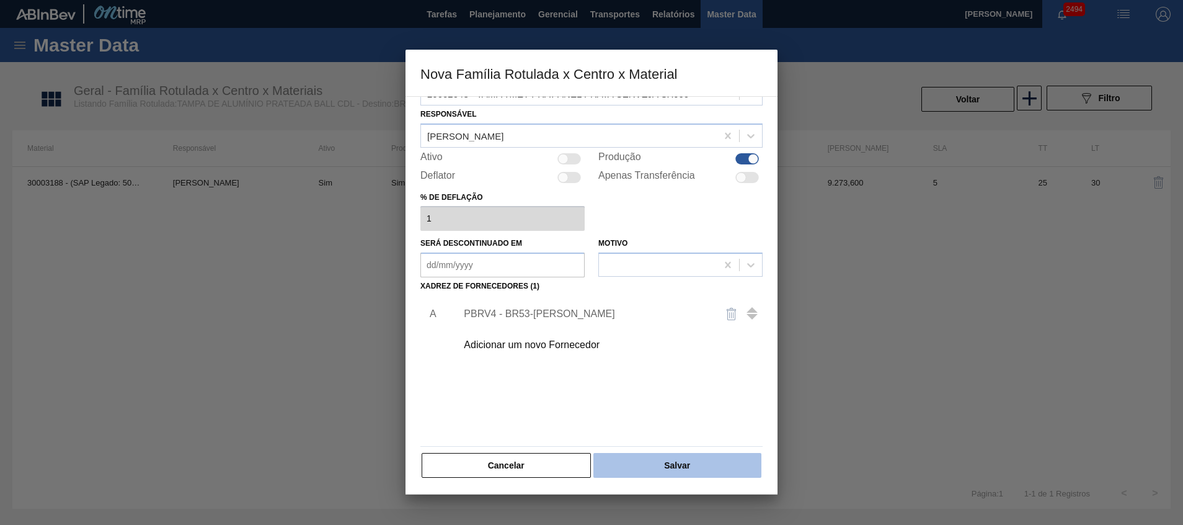
click at [678, 461] on button "Salvar" at bounding box center [677, 465] width 168 height 25
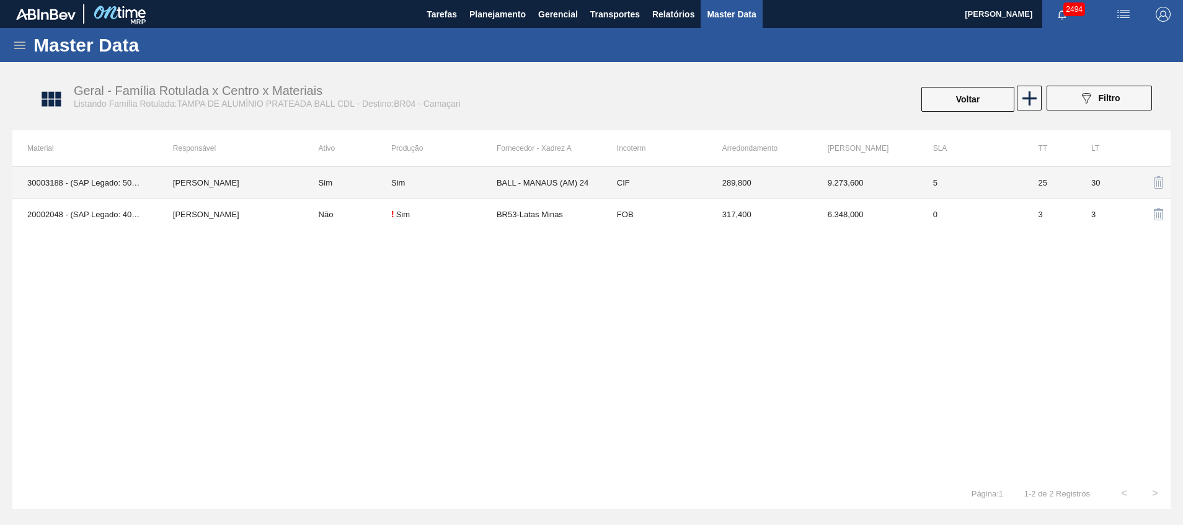
click at [308, 184] on td "Sim" at bounding box center [347, 183] width 87 height 32
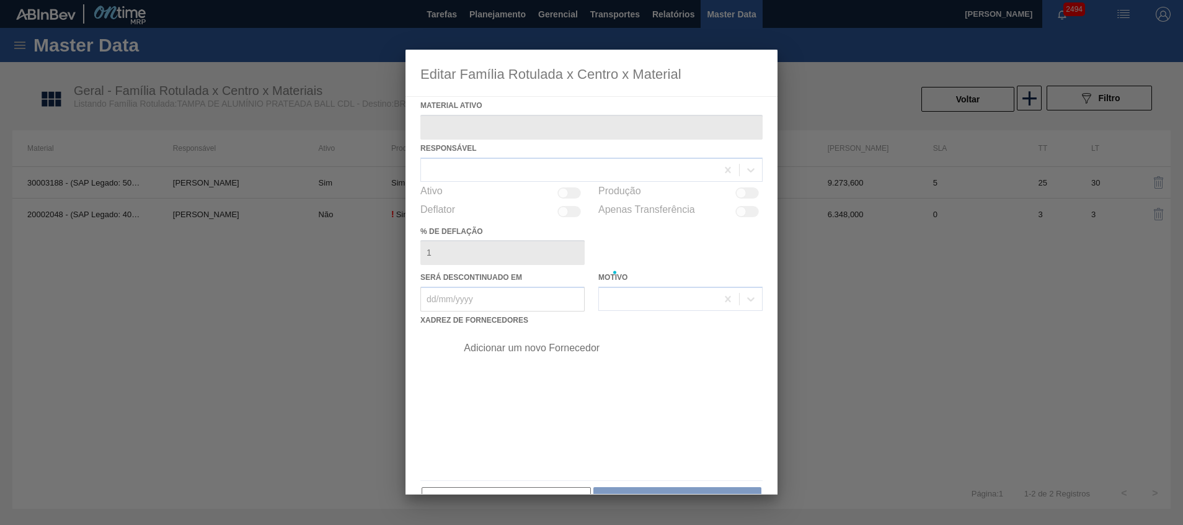
type ativo "30003188 - (SAP Legado: 50140953) - TAMPA AL.CDL;PRATEADA;LATA-AUTOMATICA;"
checkbox input "true"
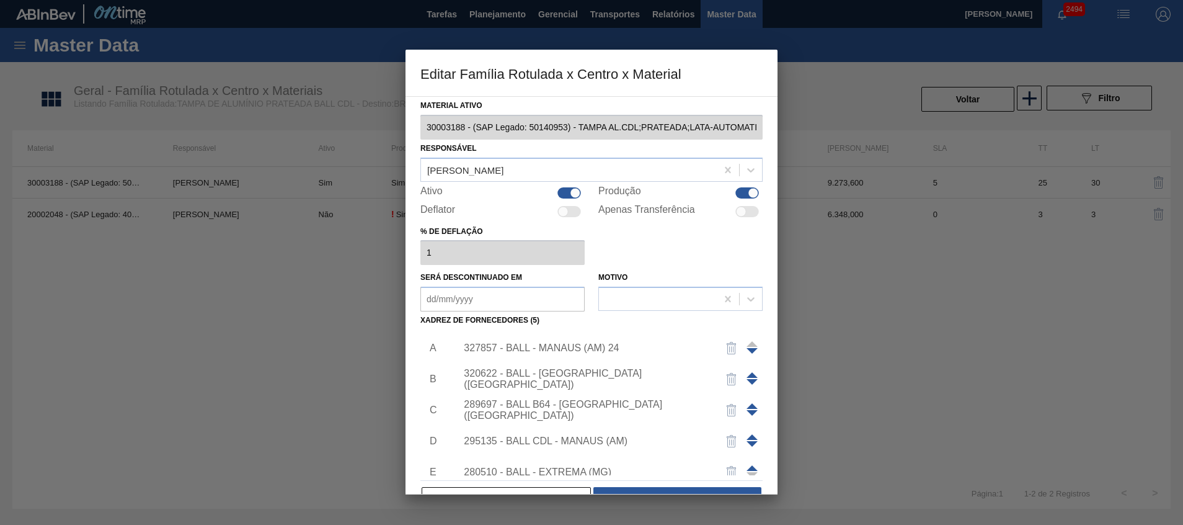
drag, startPoint x: 563, startPoint y: 188, endPoint x: 583, endPoint y: 211, distance: 30.3
click at [565, 190] on div at bounding box center [569, 192] width 24 height 11
checkbox input "false"
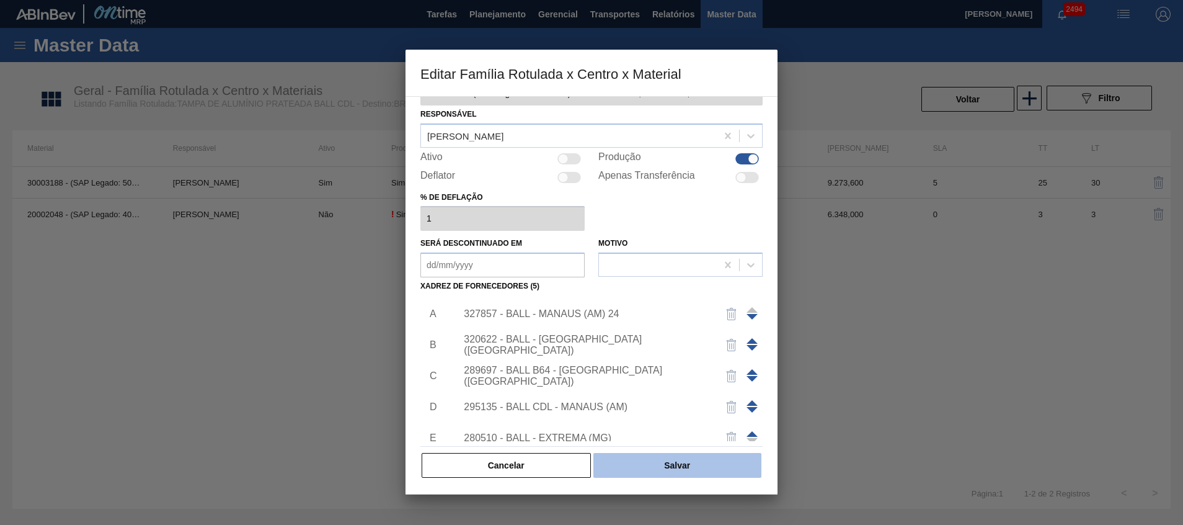
click at [657, 462] on button "Salvar" at bounding box center [677, 465] width 168 height 25
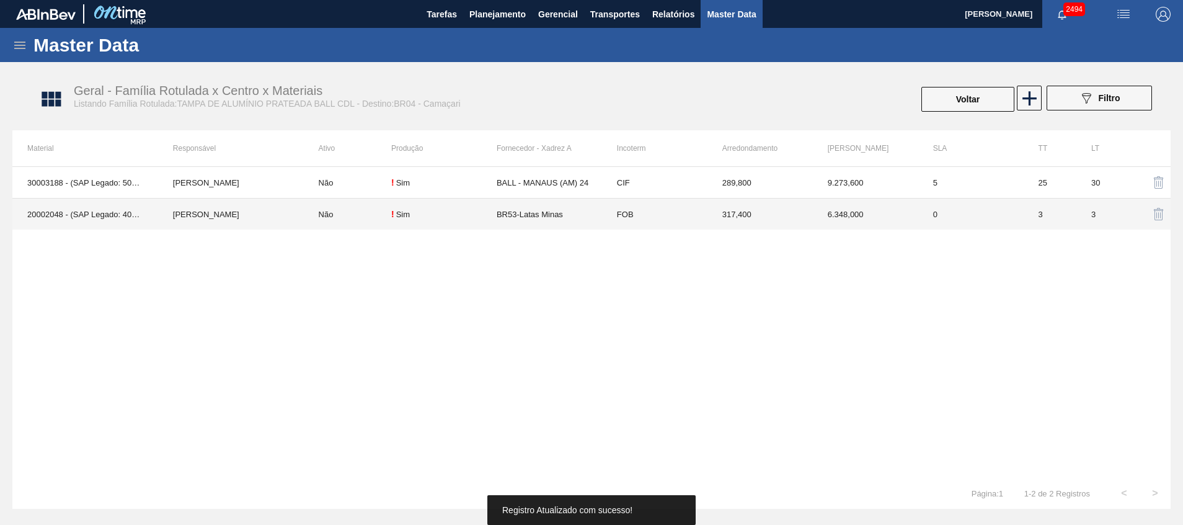
click at [337, 215] on td "Não" at bounding box center [347, 214] width 87 height 32
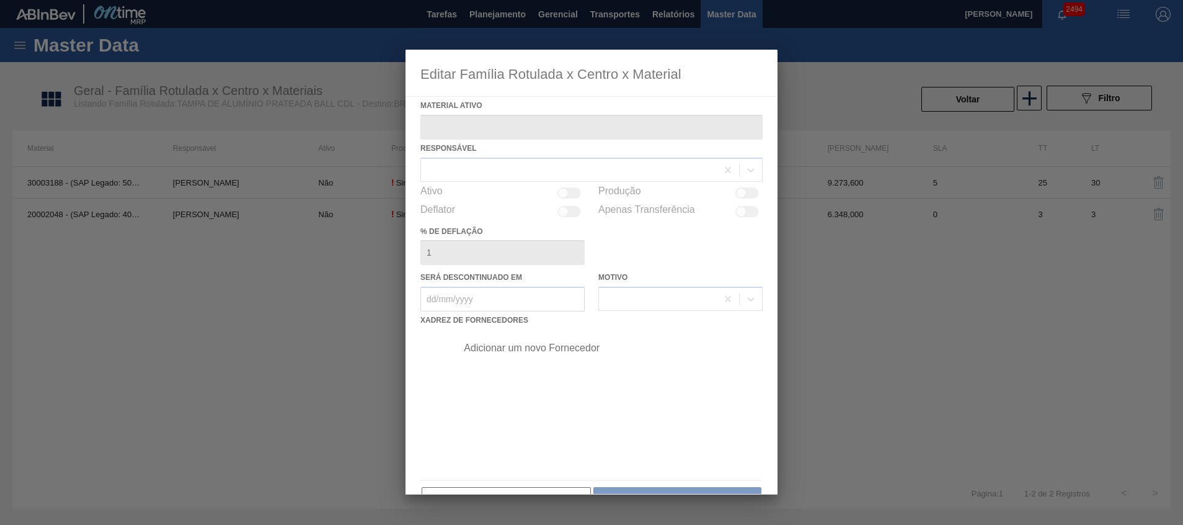
type ativo "20002048 - (SAP Legado: 40008802) - TAMPA MET PRAT ANEL PRATA CERVEJA CX600"
checkbox input "true"
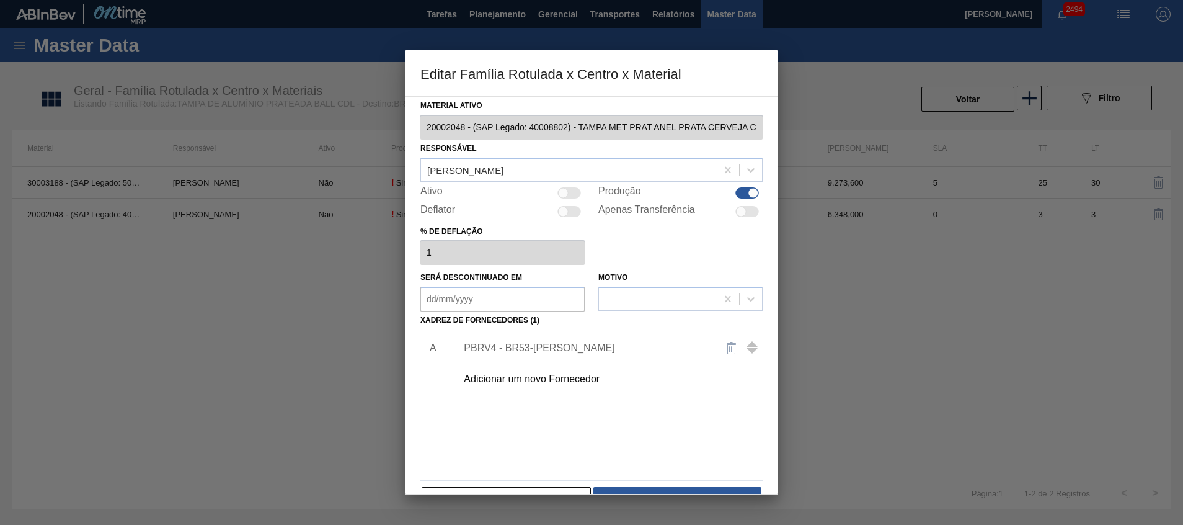
click at [572, 197] on div at bounding box center [569, 192] width 24 height 11
checkbox input "true"
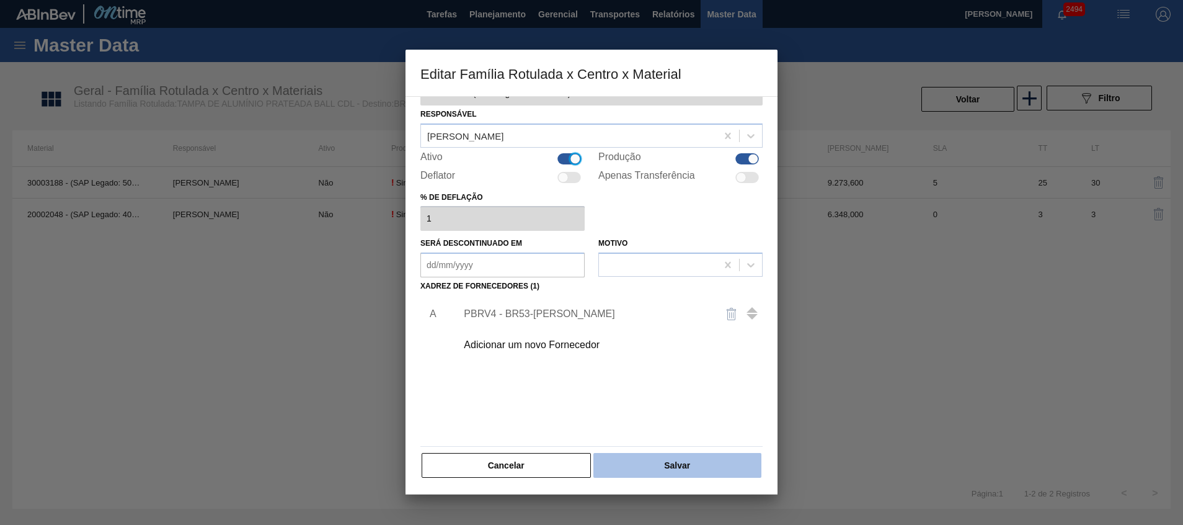
click at [662, 465] on button "Salvar" at bounding box center [677, 465] width 168 height 25
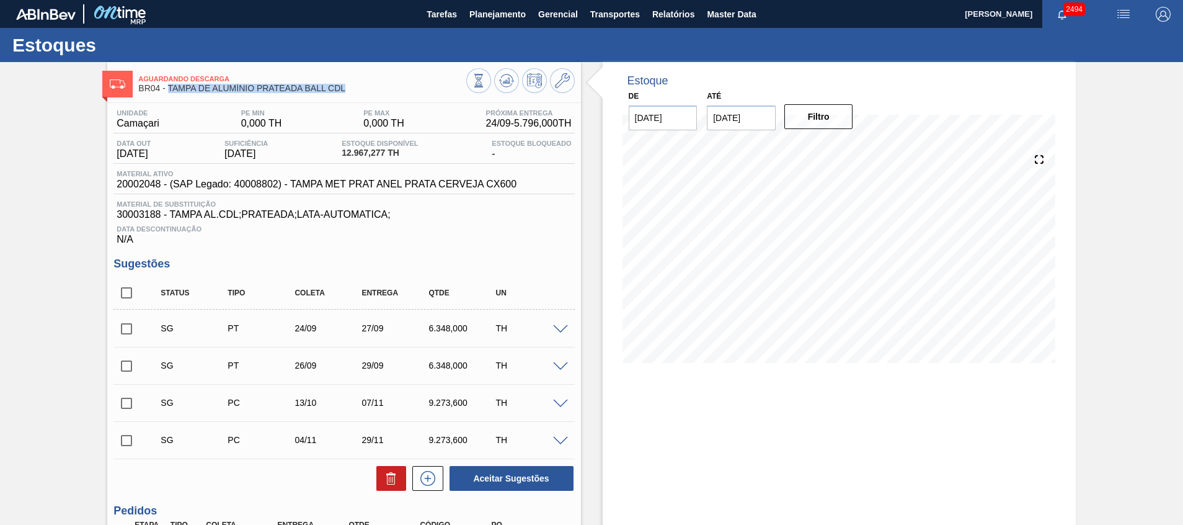
drag, startPoint x: 360, startPoint y: 96, endPoint x: 169, endPoint y: 92, distance: 190.4
click at [169, 92] on span "BR04 - TAMPA DE ALUMÍNIO PRATEADA BALL CDL" at bounding box center [301, 88] width 327 height 9
copy span "TAMPA DE ALUMÍNIO PRATEADA BALL CDL"
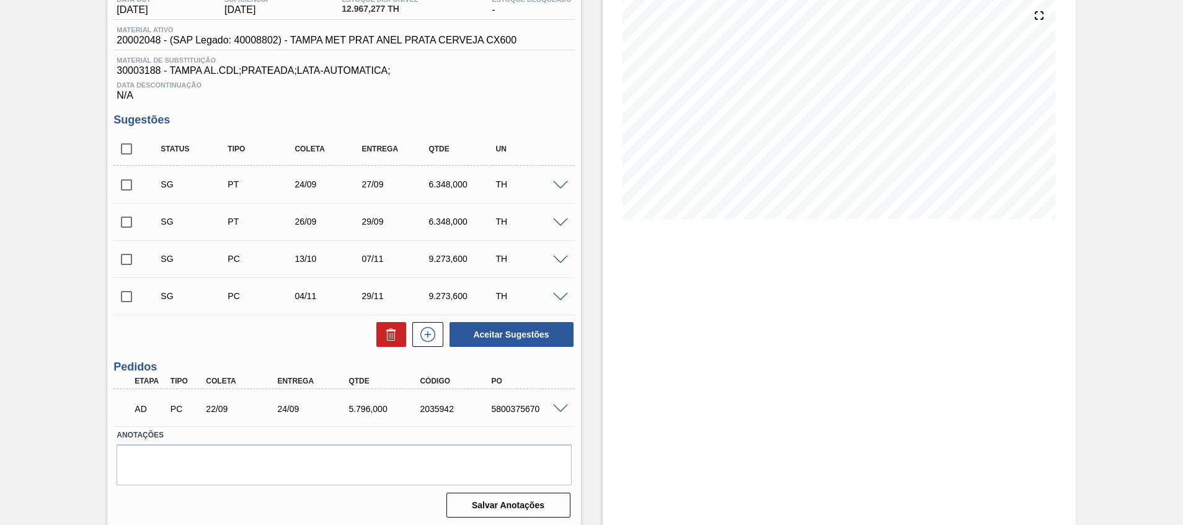
scroll to position [147, 0]
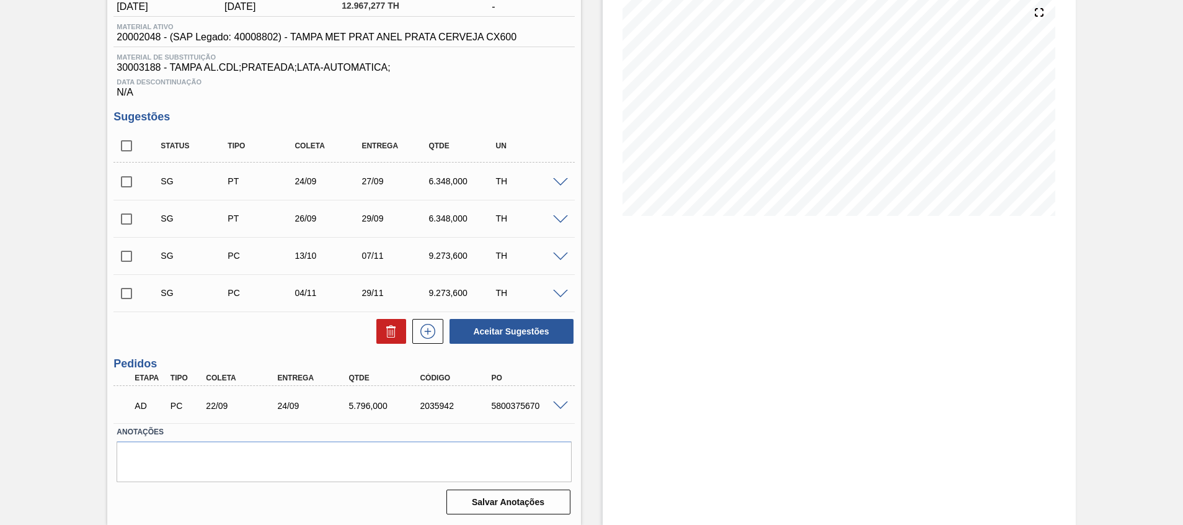
click at [557, 407] on span at bounding box center [560, 405] width 15 height 9
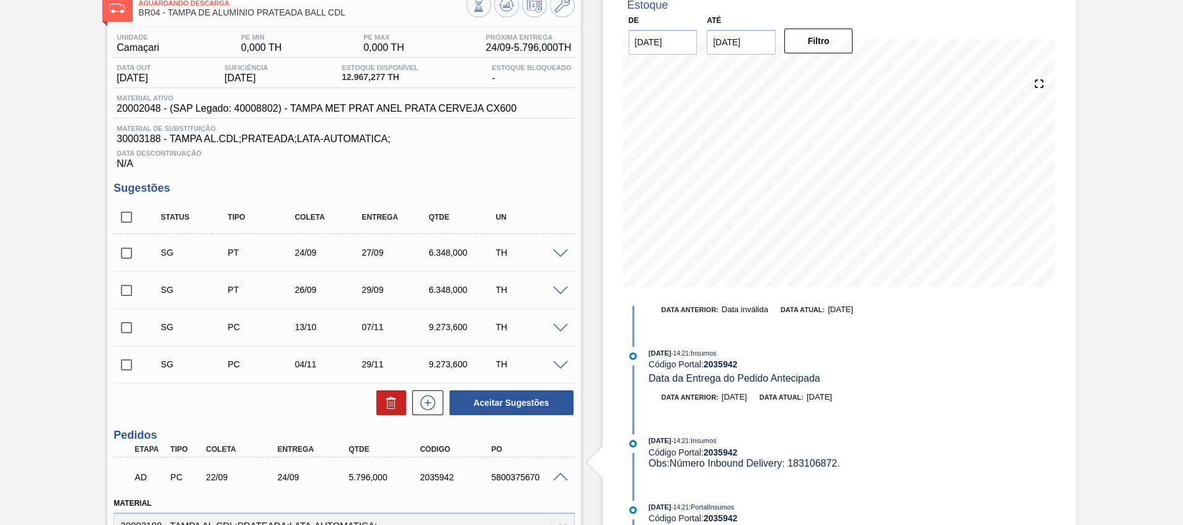
scroll to position [0, 0]
